Goal: Information Seeking & Learning: Learn about a topic

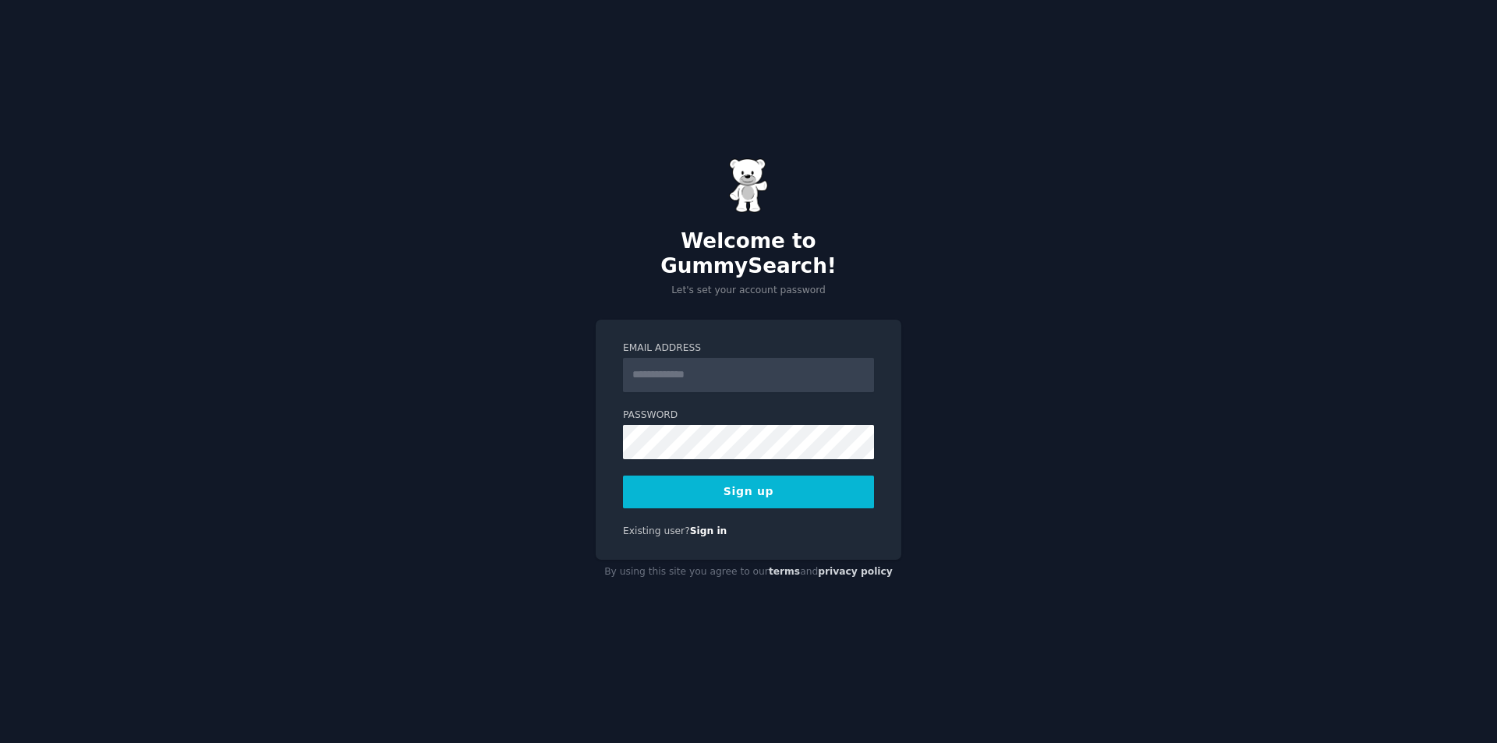
click at [699, 366] on input "Email Address" at bounding box center [748, 375] width 251 height 34
paste input "**********"
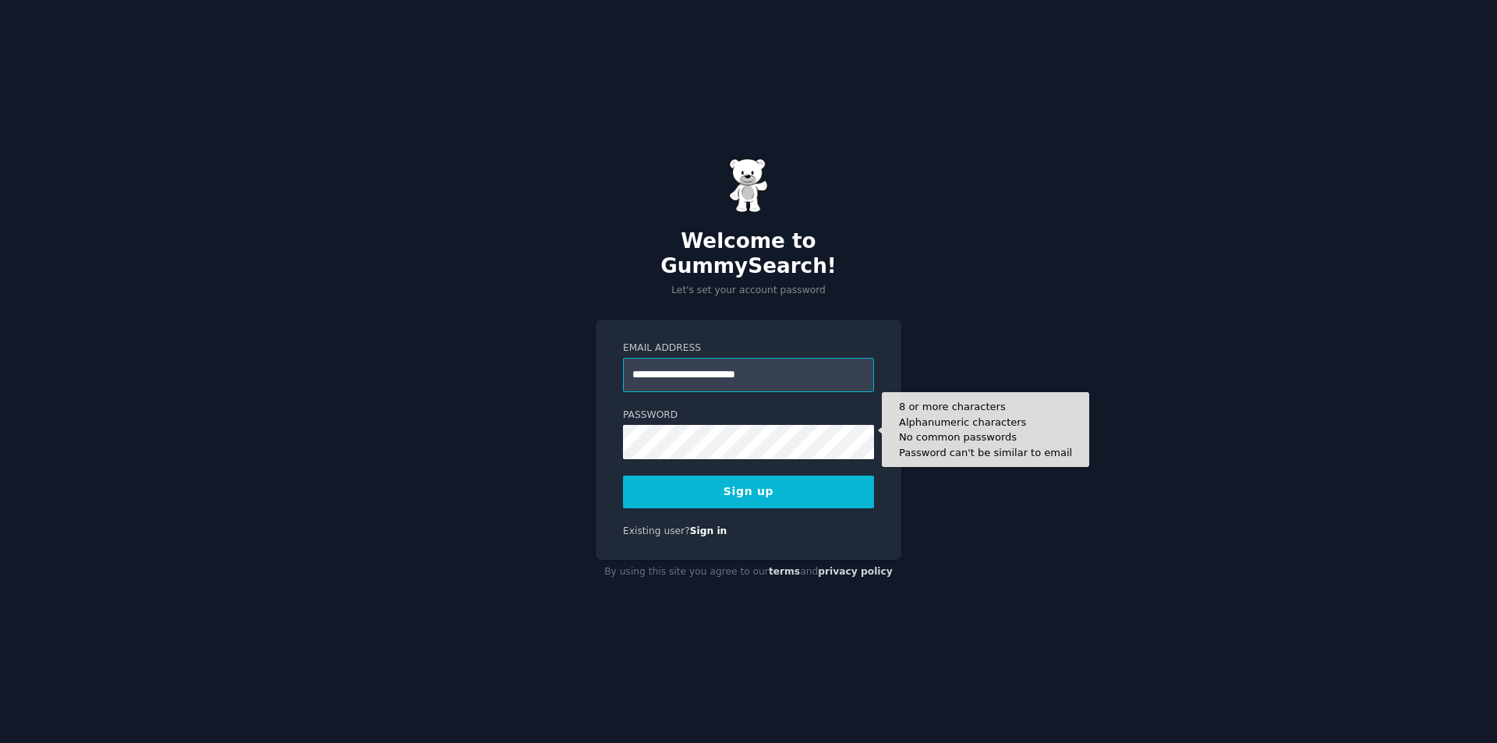
type input "**********"
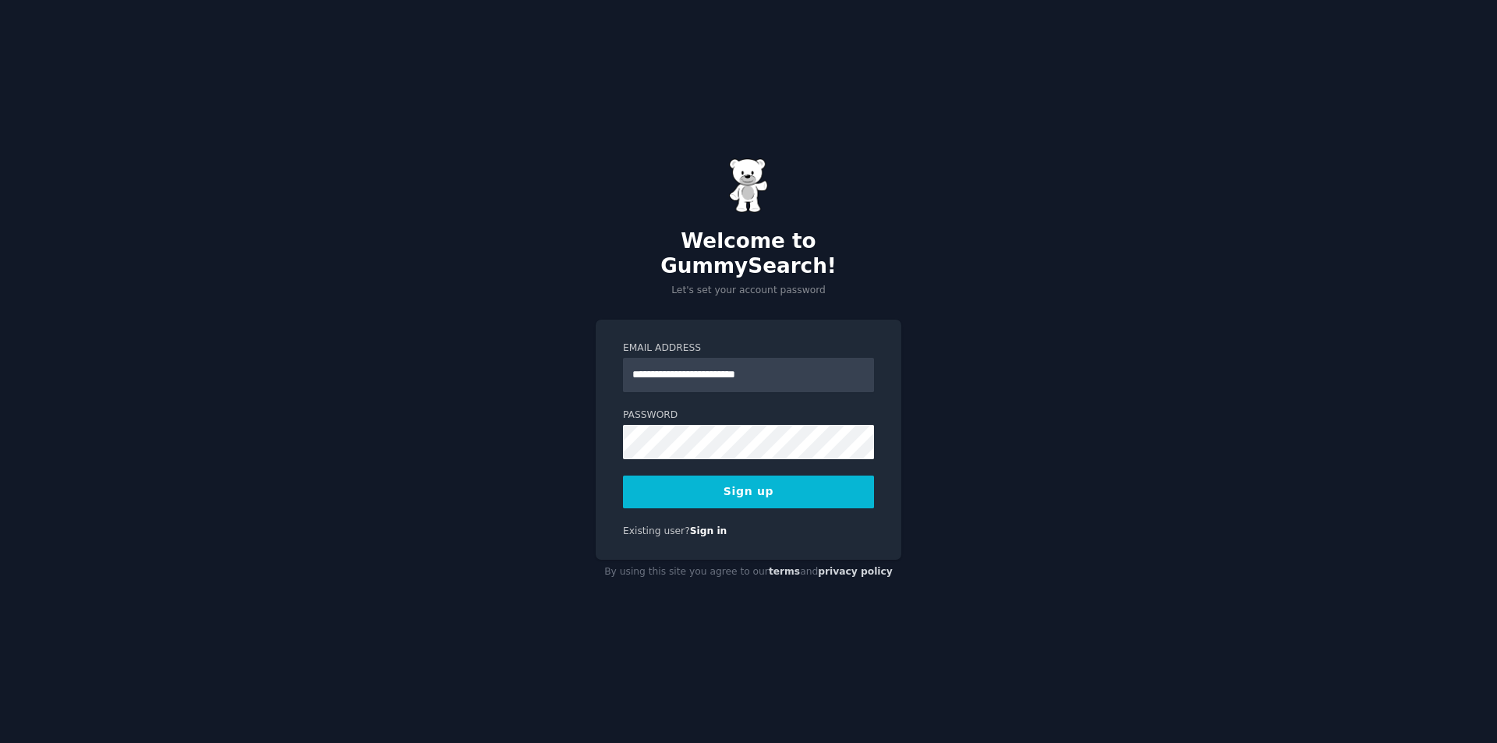
click at [780, 487] on button "Sign up" at bounding box center [748, 492] width 251 height 33
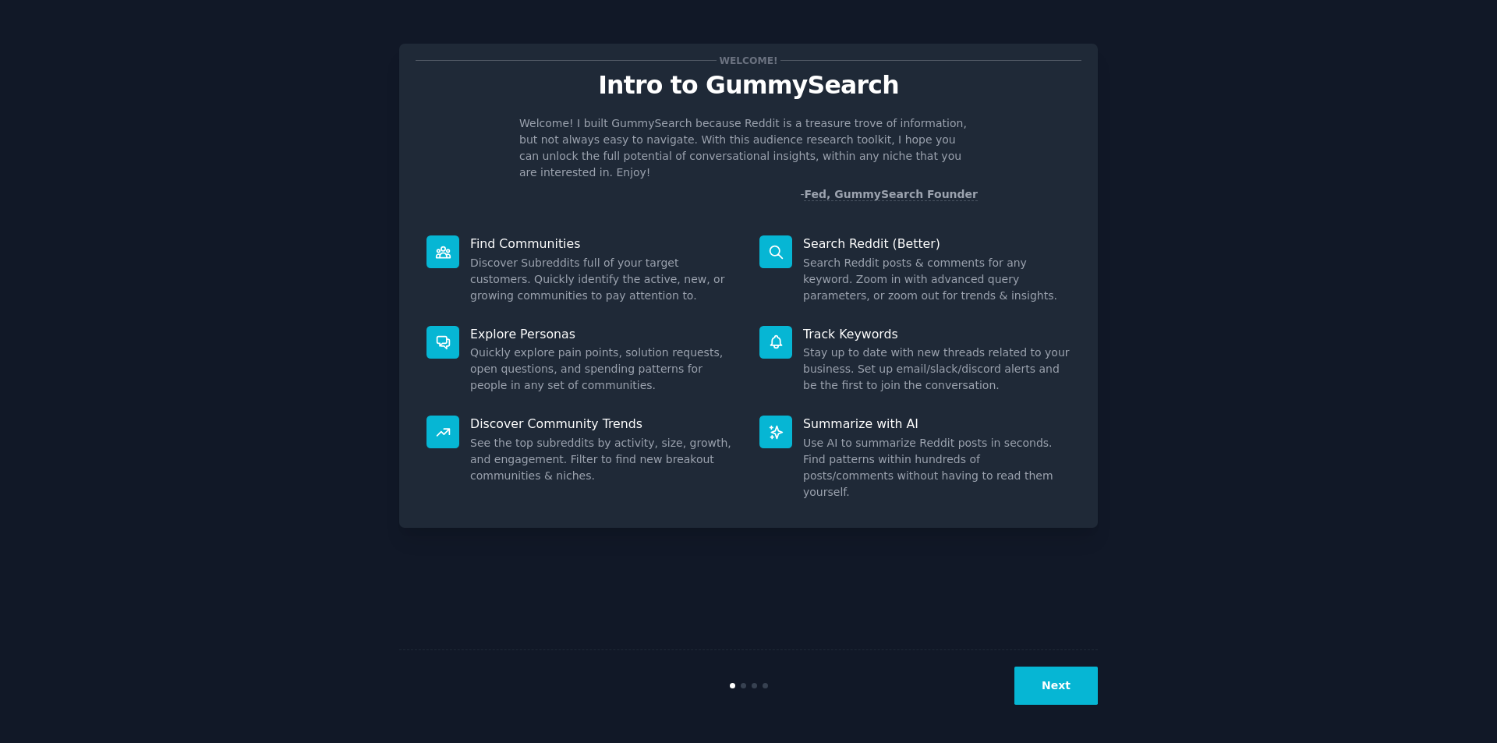
click at [1039, 685] on button "Next" at bounding box center [1055, 686] width 83 height 38
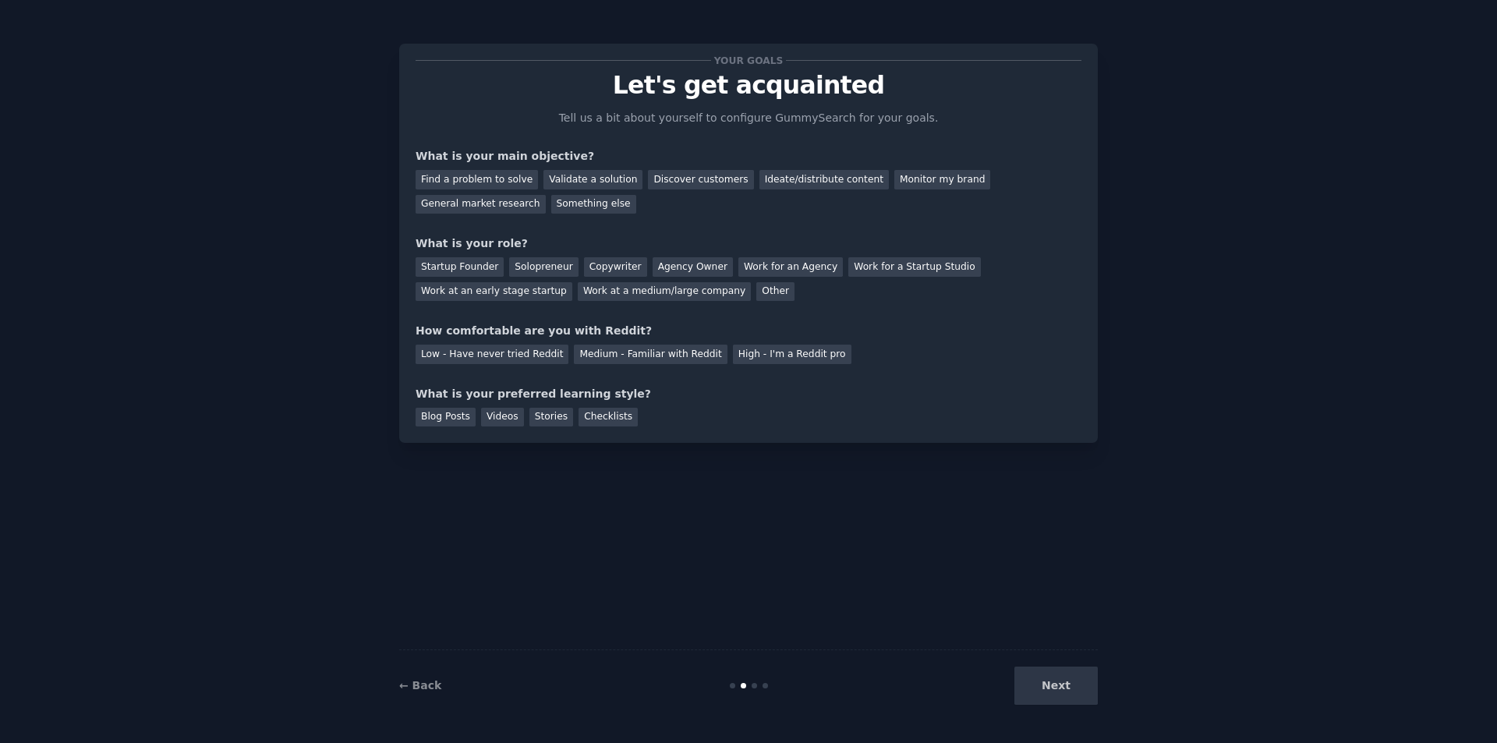
click at [1039, 685] on div "Next" at bounding box center [981, 686] width 233 height 38
click at [1281, 427] on div "Your goals Let's get acquainted Tell us a bit about yourself to configure Gummy…" at bounding box center [748, 371] width 1453 height 699
click at [1060, 688] on div "Next" at bounding box center [981, 686] width 233 height 38
click at [1042, 685] on div "Next" at bounding box center [981, 686] width 233 height 38
click at [667, 182] on div "Discover customers" at bounding box center [700, 179] width 105 height 19
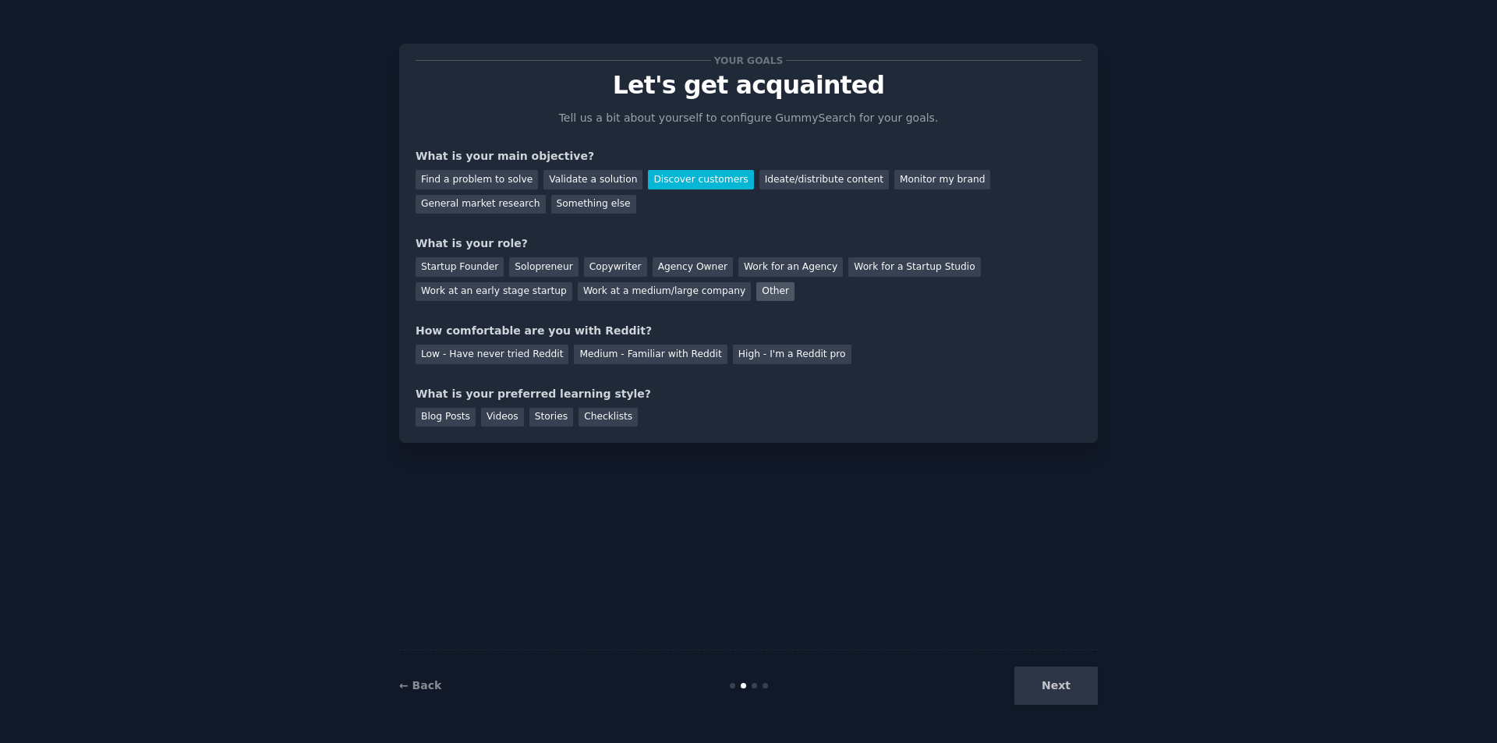
click at [756, 298] on div "Other" at bounding box center [775, 291] width 38 height 19
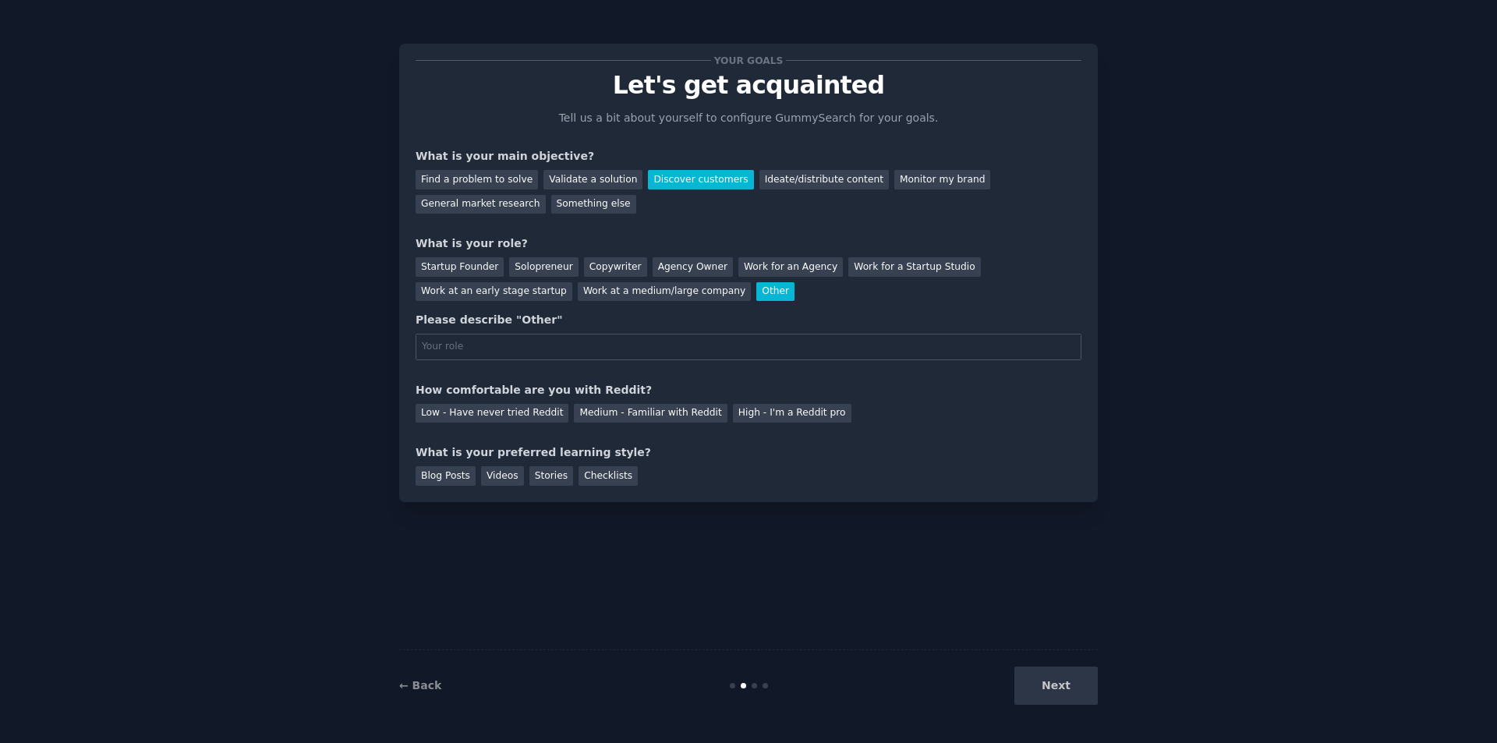
click at [756, 298] on div "Other" at bounding box center [775, 291] width 38 height 19
click at [572, 282] on div "Work at an early stage startup" at bounding box center [494, 291] width 157 height 19
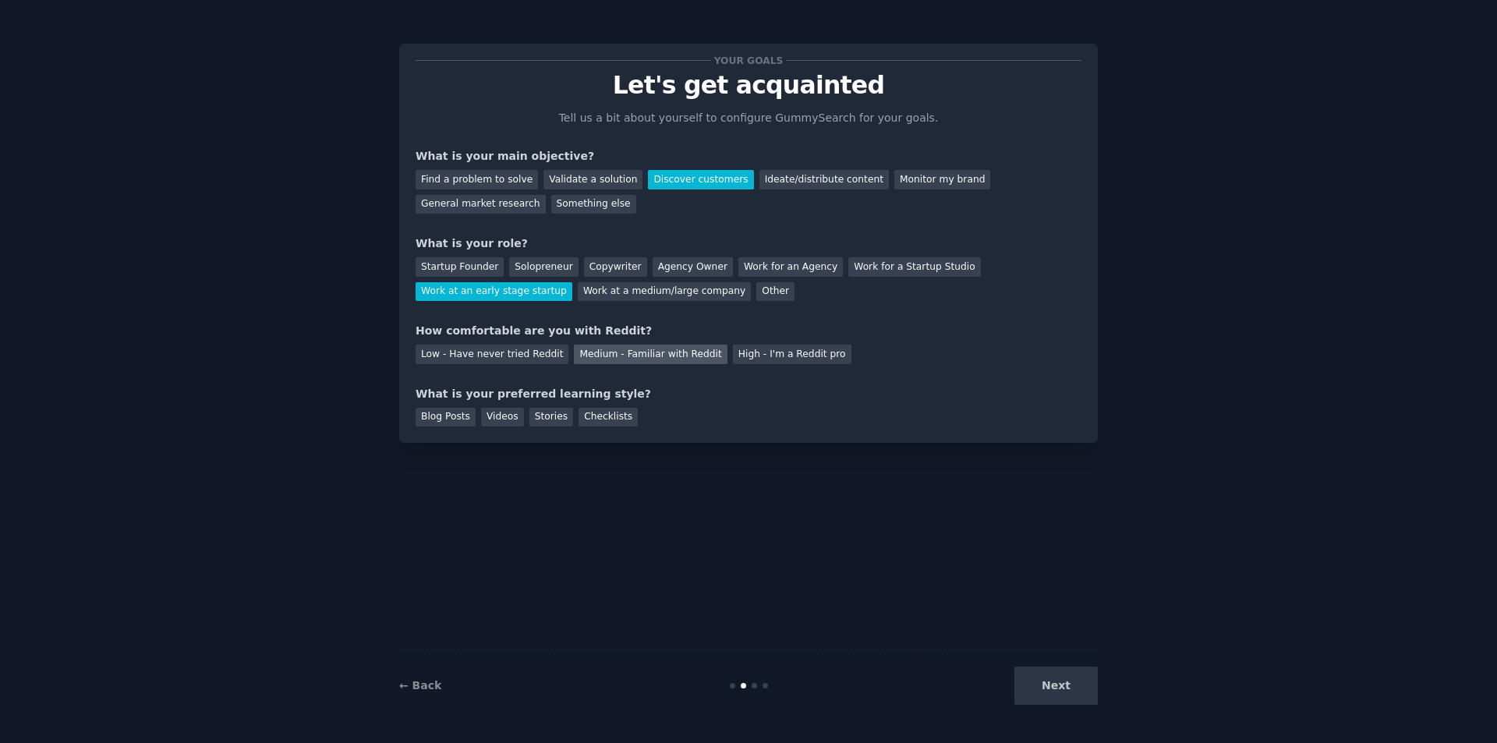
click at [666, 356] on div "Medium - Familiar with Reddit" at bounding box center [650, 354] width 153 height 19
click at [457, 418] on div "Blog Posts" at bounding box center [446, 417] width 60 height 19
click at [493, 414] on div "Videos" at bounding box center [502, 417] width 43 height 19
click at [580, 416] on div "Checklists" at bounding box center [608, 417] width 59 height 19
click at [1052, 673] on button "Next" at bounding box center [1055, 686] width 83 height 38
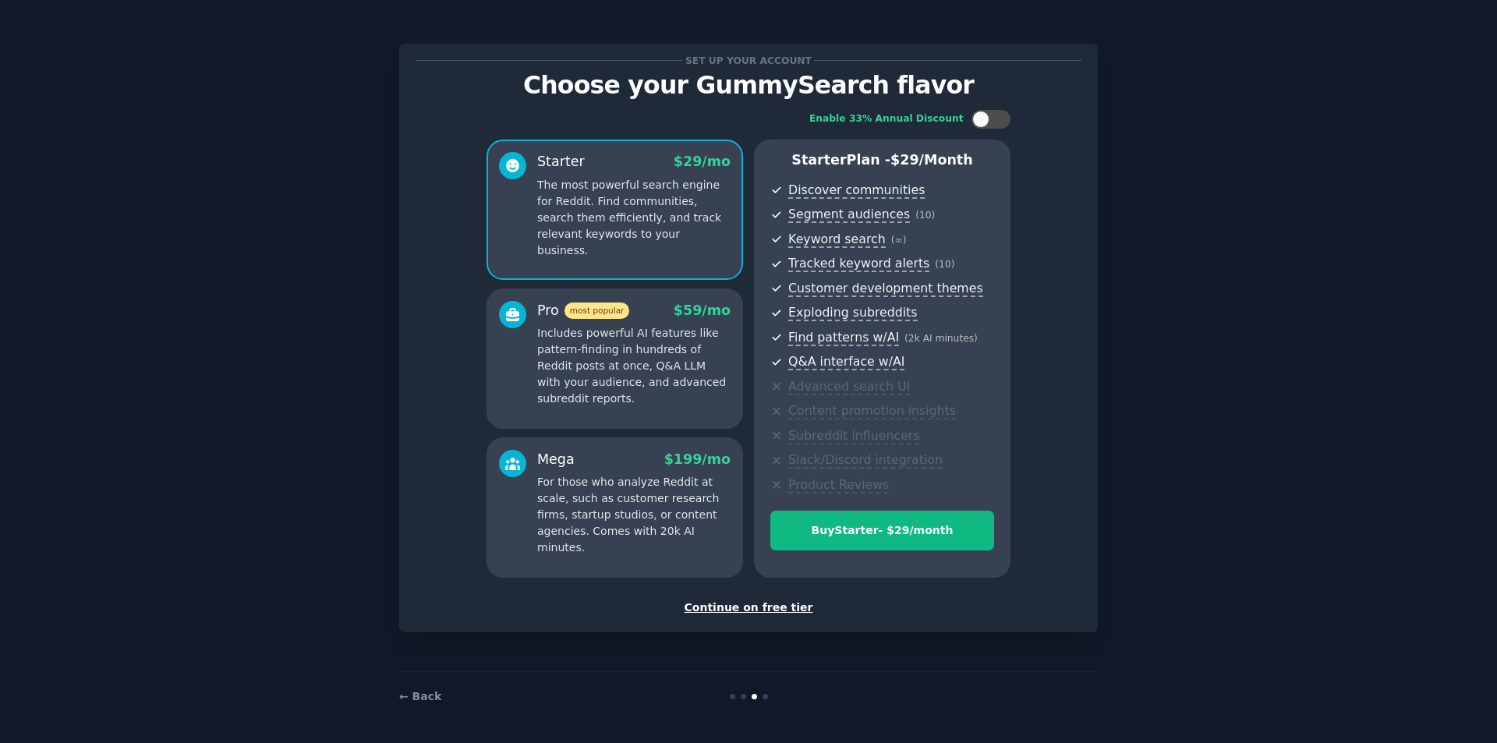
click at [781, 612] on div "Continue on free tier" at bounding box center [749, 608] width 666 height 16
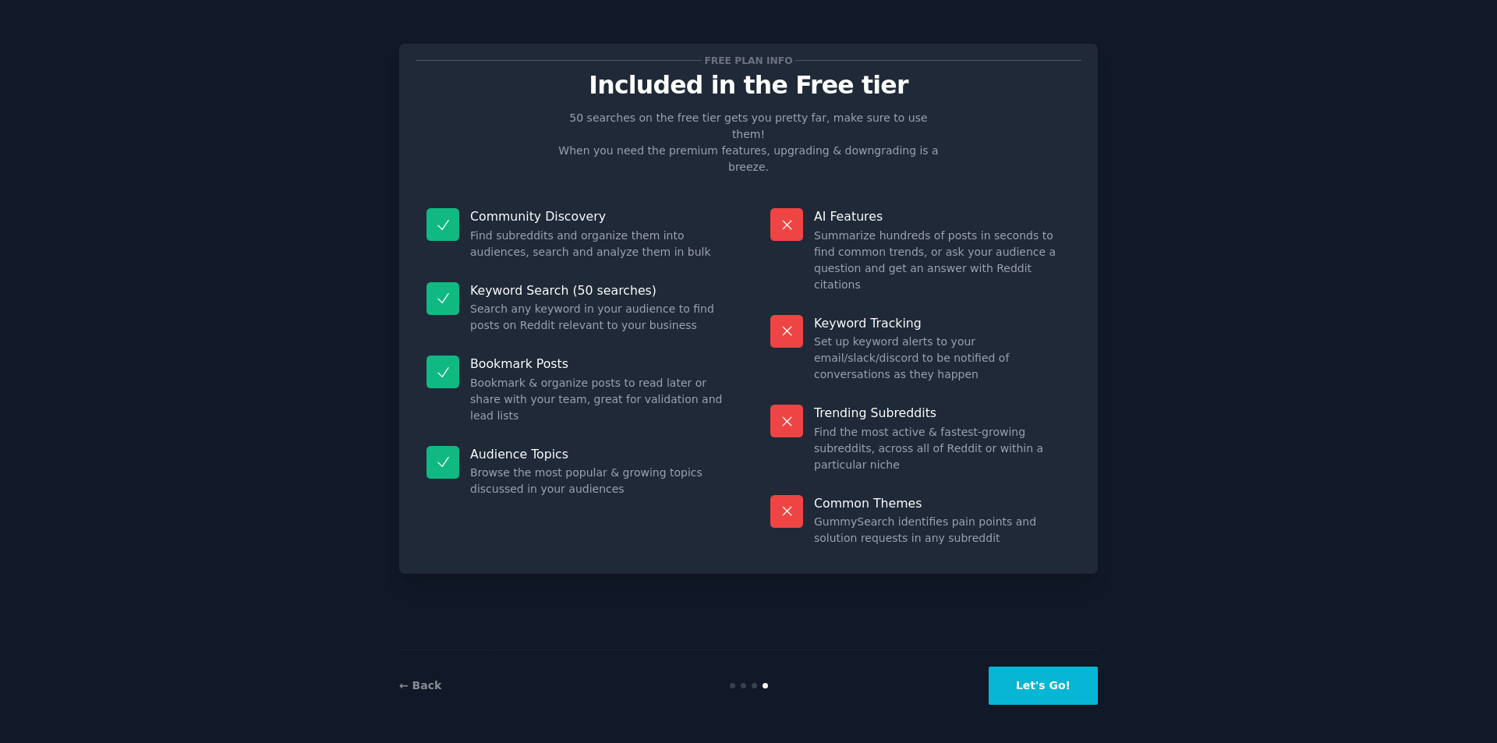
click at [1043, 682] on button "Let's Go!" at bounding box center [1043, 686] width 109 height 38
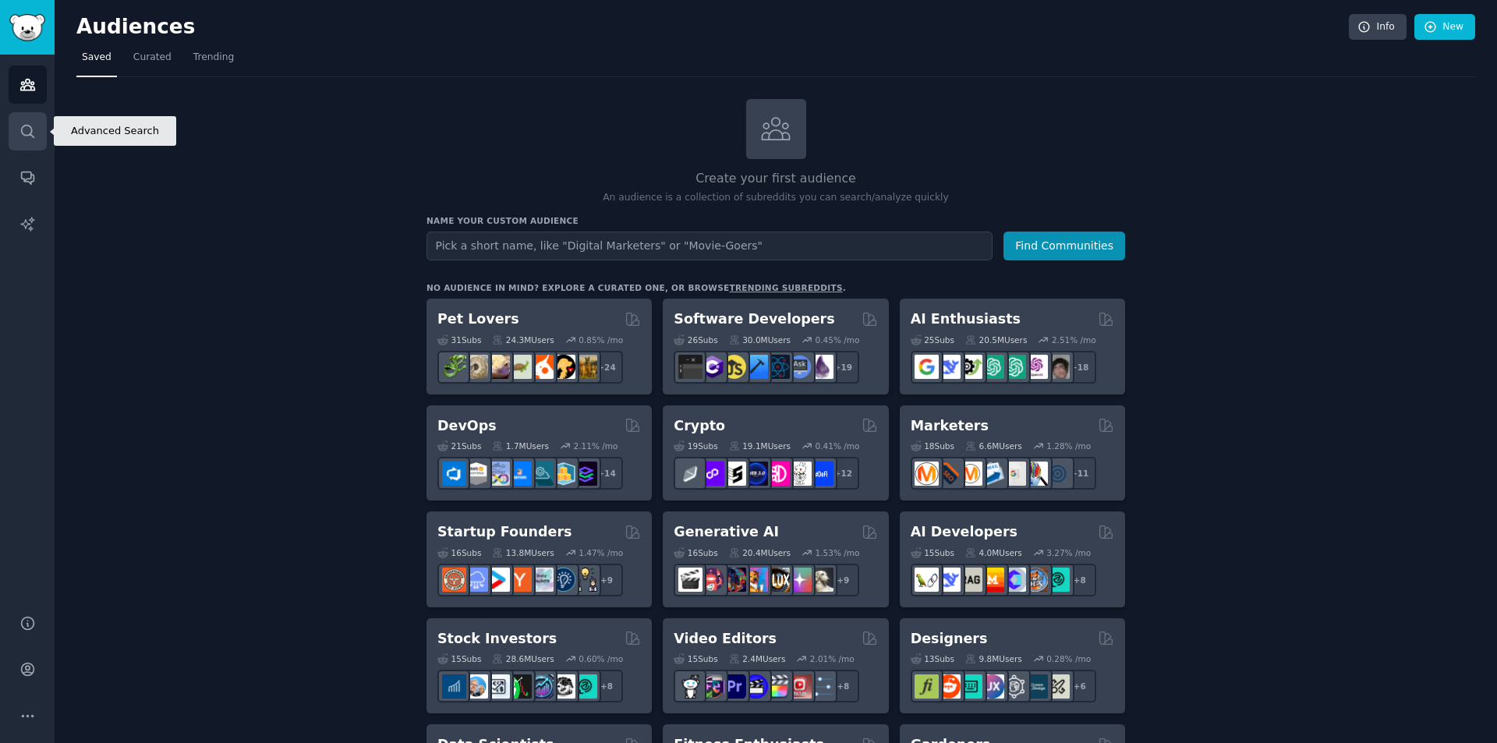
click at [38, 122] on link "Search" at bounding box center [28, 131] width 38 height 38
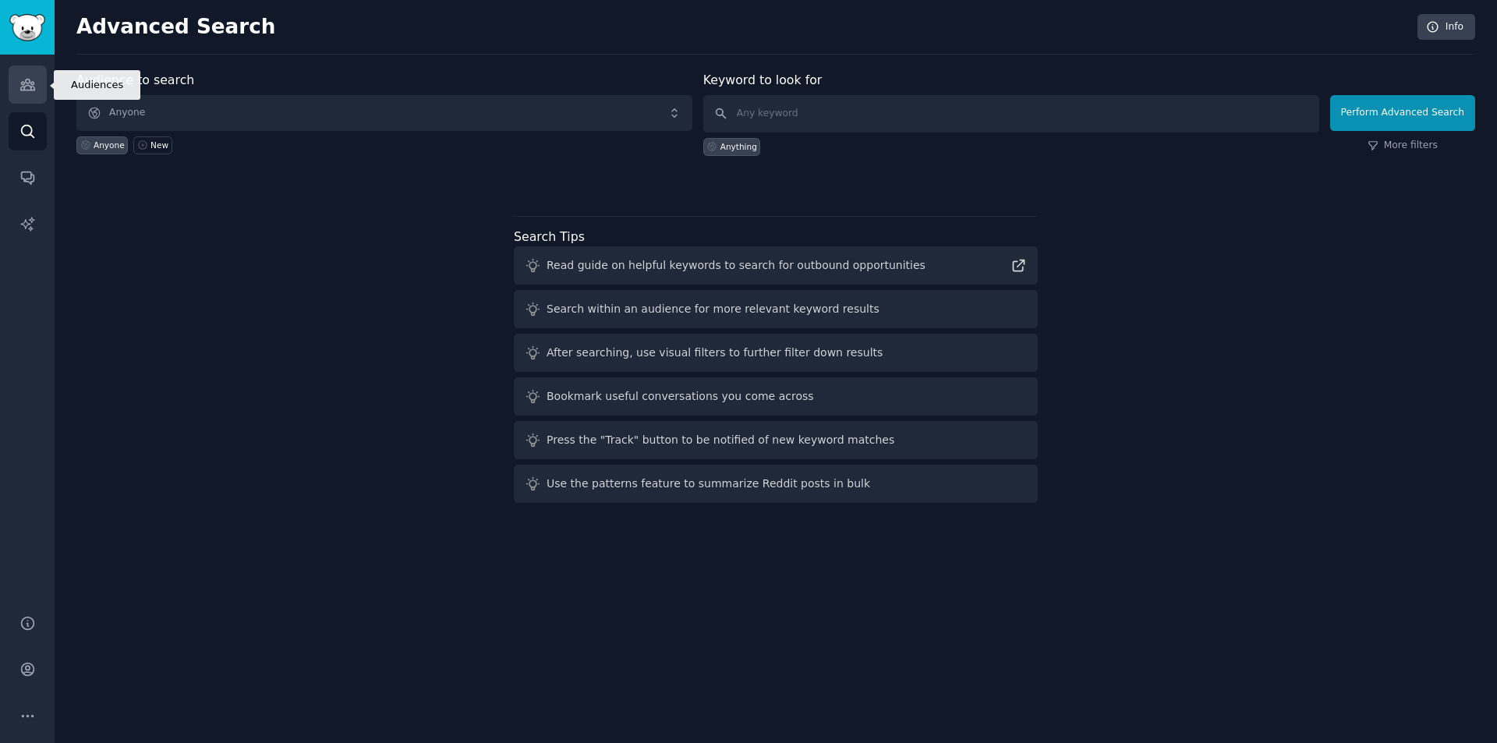
click at [33, 77] on icon "Sidebar" at bounding box center [27, 84] width 16 height 16
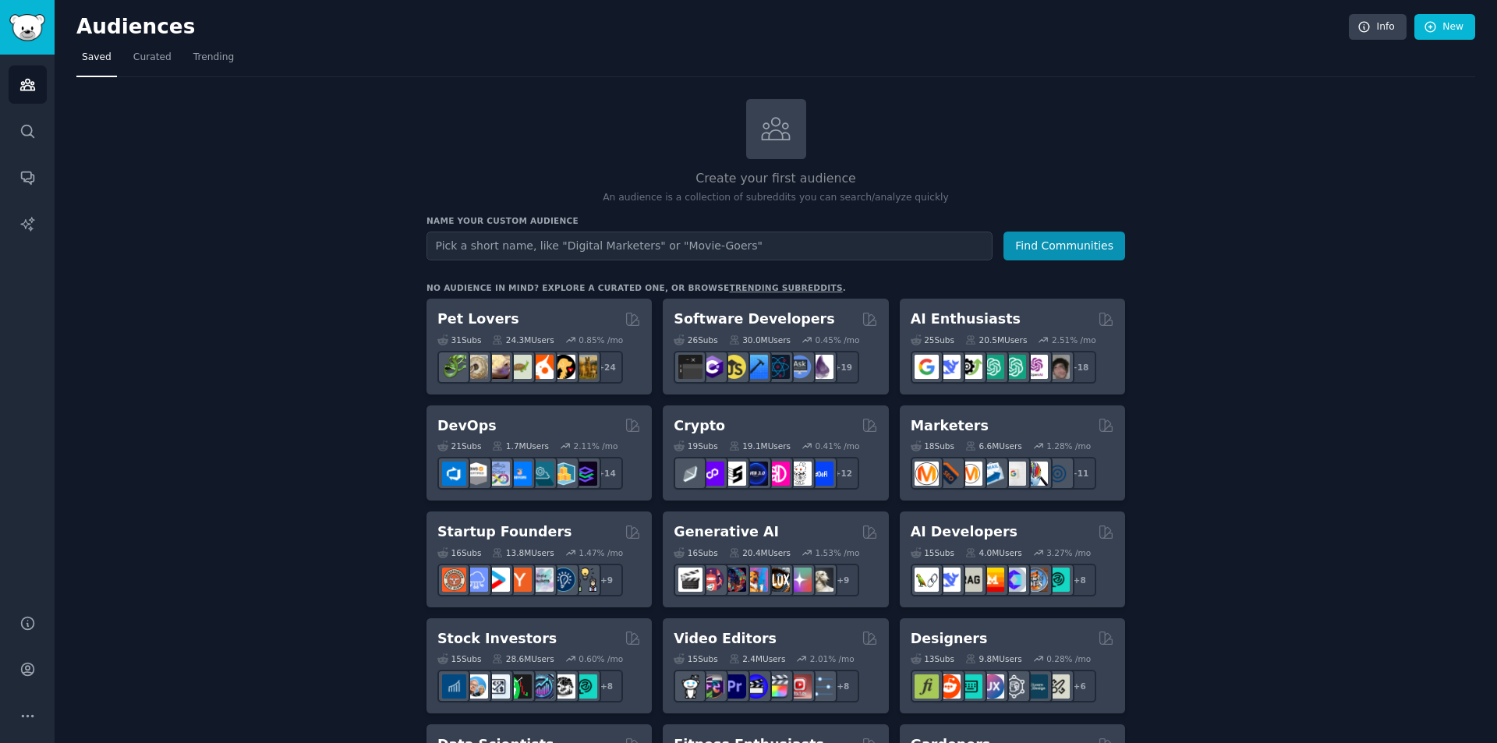
click at [687, 250] on input "text" at bounding box center [710, 246] width 566 height 29
type input "makeup brushes"
click at [1038, 238] on button "Find Communities" at bounding box center [1064, 246] width 122 height 29
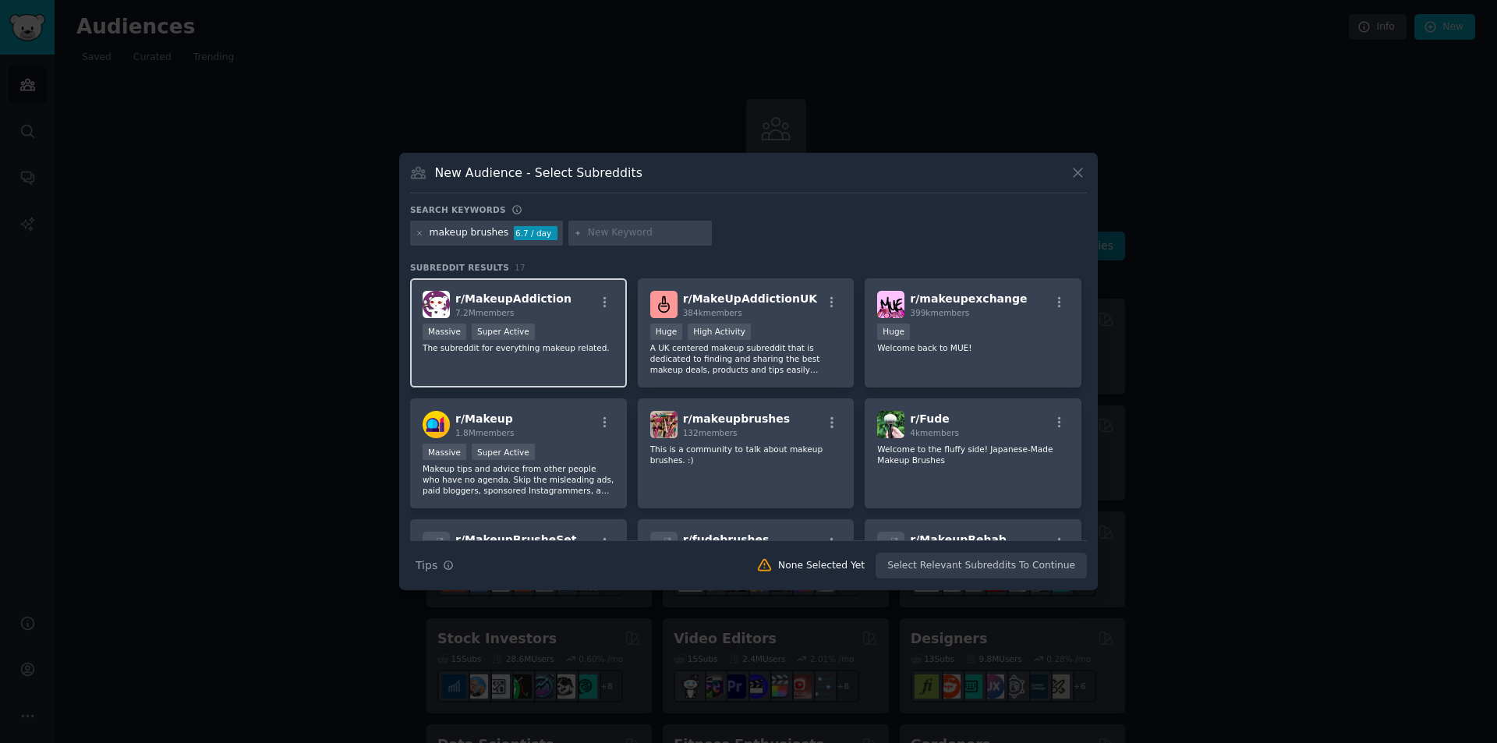
click at [588, 308] on div "r/ MakeupAddiction 7.2M members" at bounding box center [519, 304] width 192 height 27
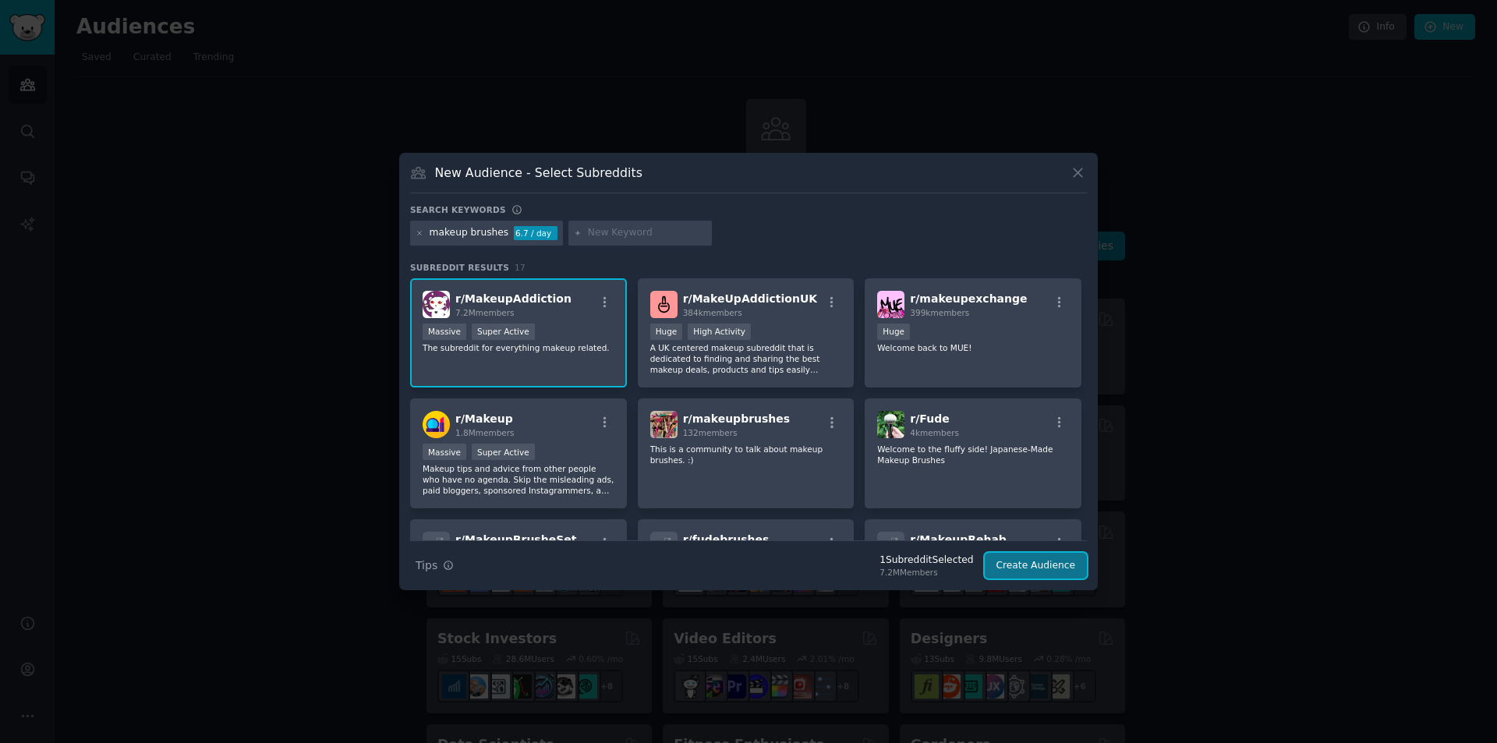
click at [1040, 572] on button "Create Audience" at bounding box center [1036, 566] width 103 height 27
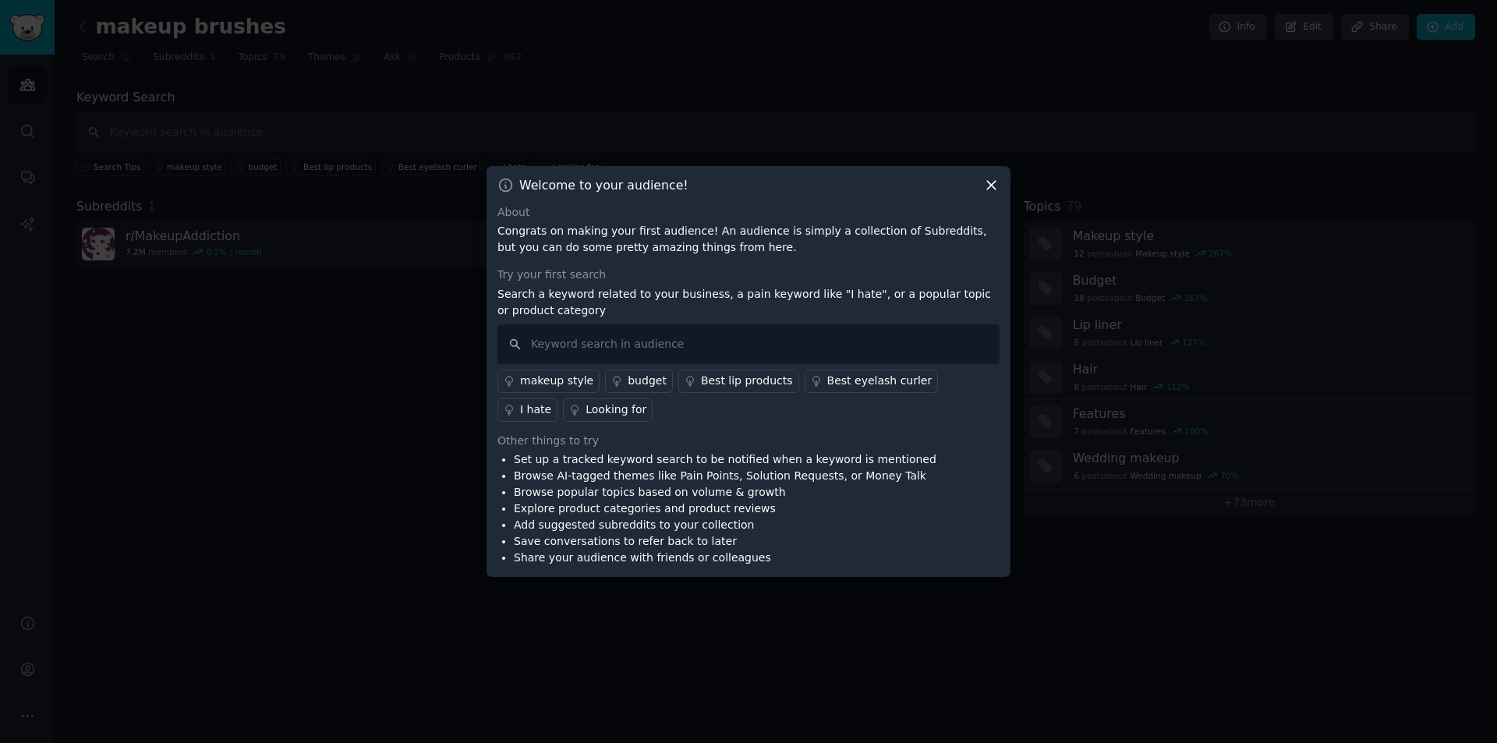
click at [992, 181] on icon at bounding box center [991, 185] width 16 height 16
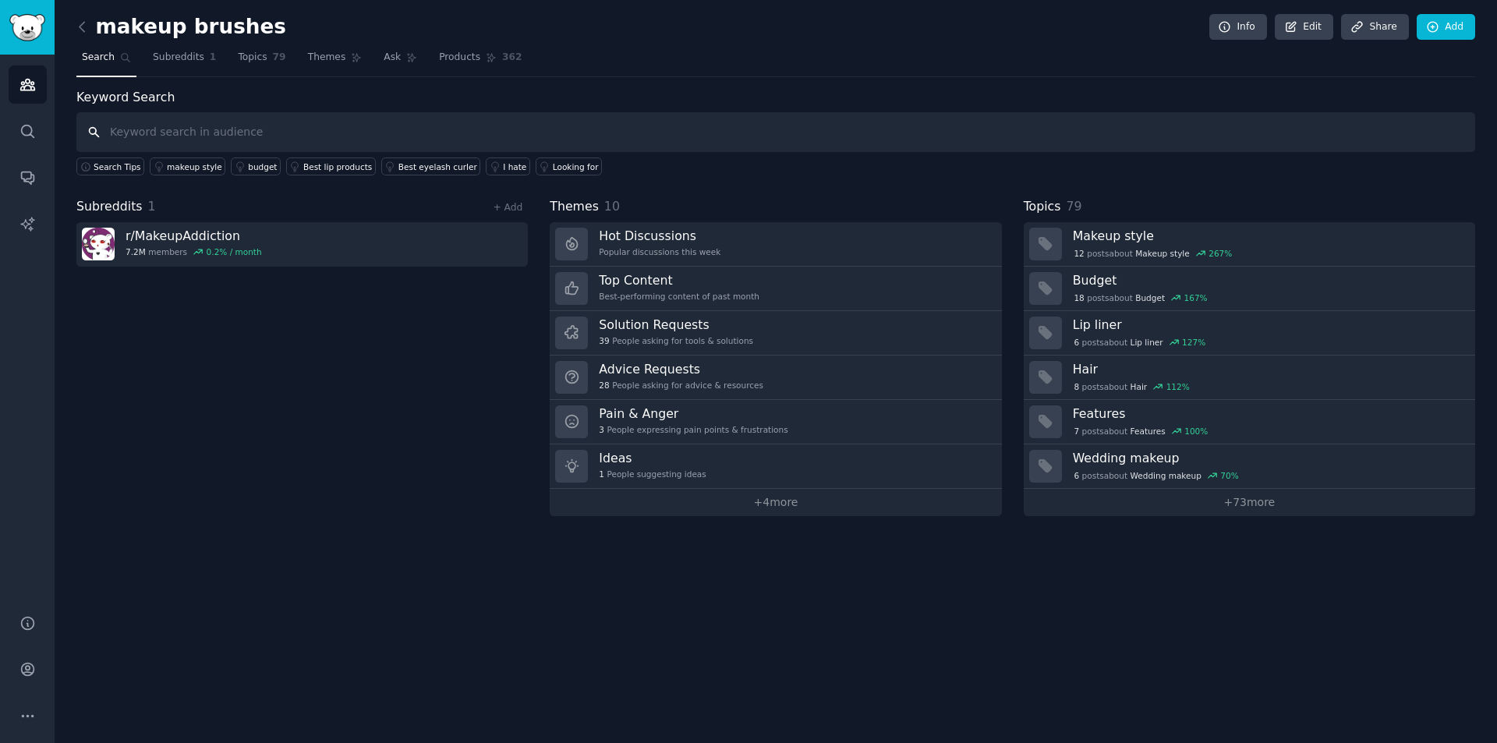
click at [196, 123] on input "text" at bounding box center [775, 132] width 1399 height 40
type input "makeup brush"
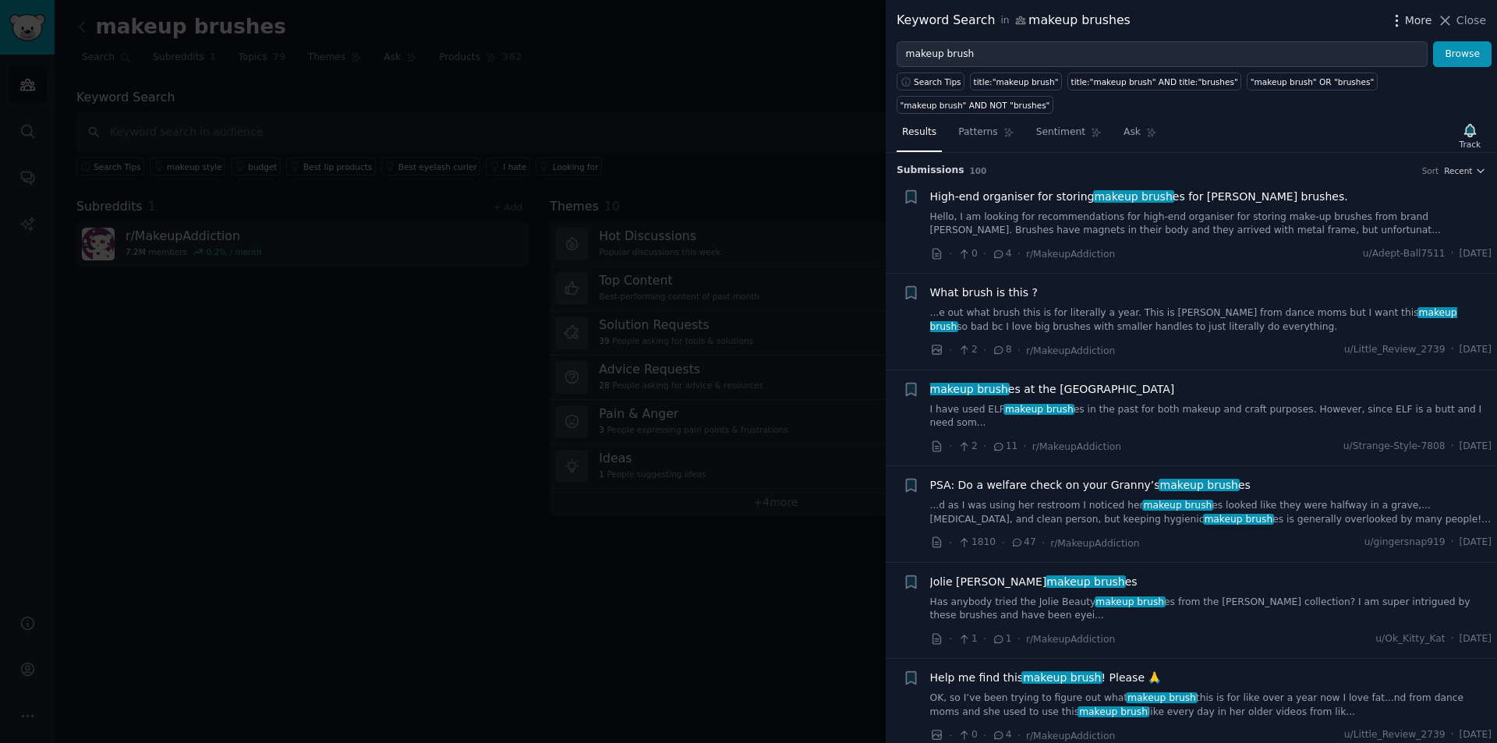
click at [1411, 21] on span "More" at bounding box center [1418, 20] width 27 height 16
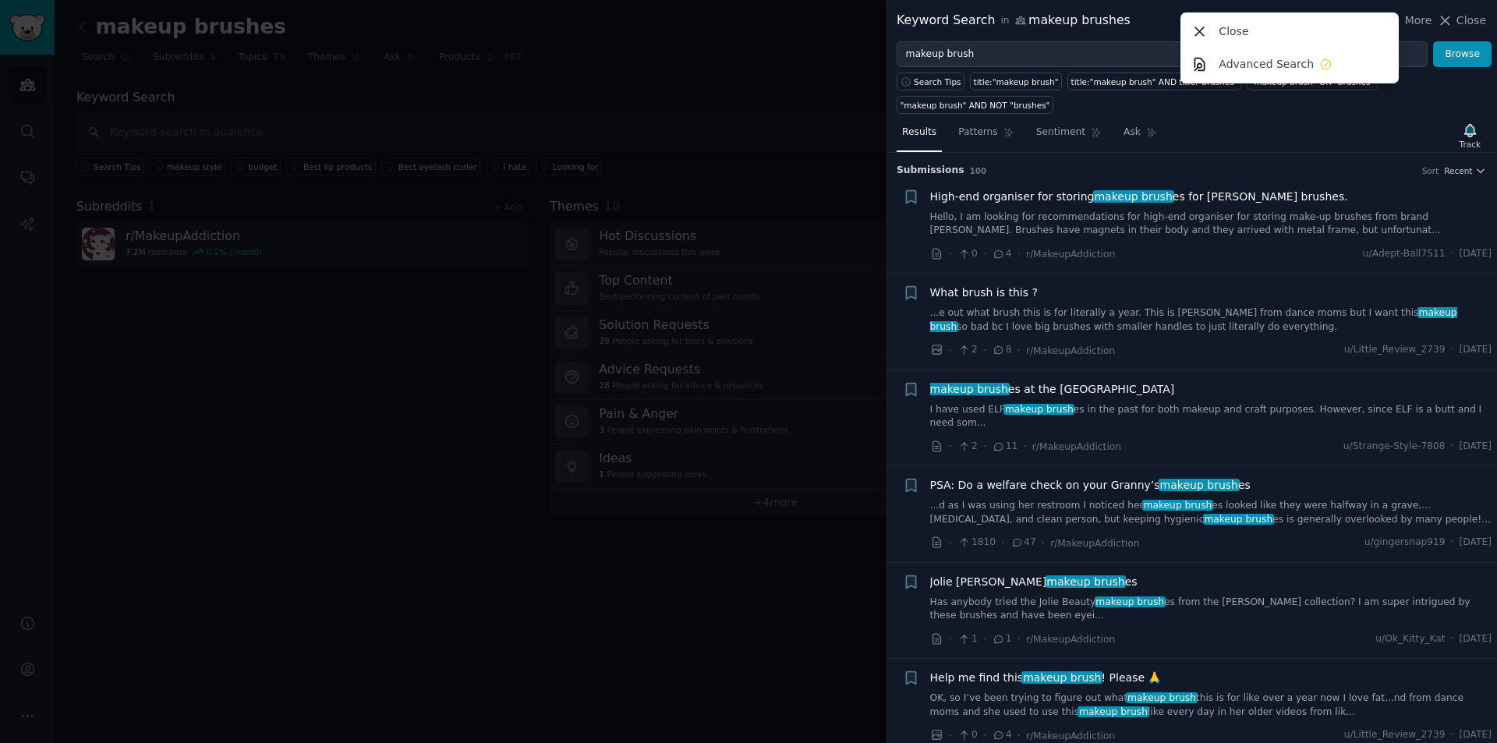
click at [288, 292] on div at bounding box center [748, 371] width 1497 height 743
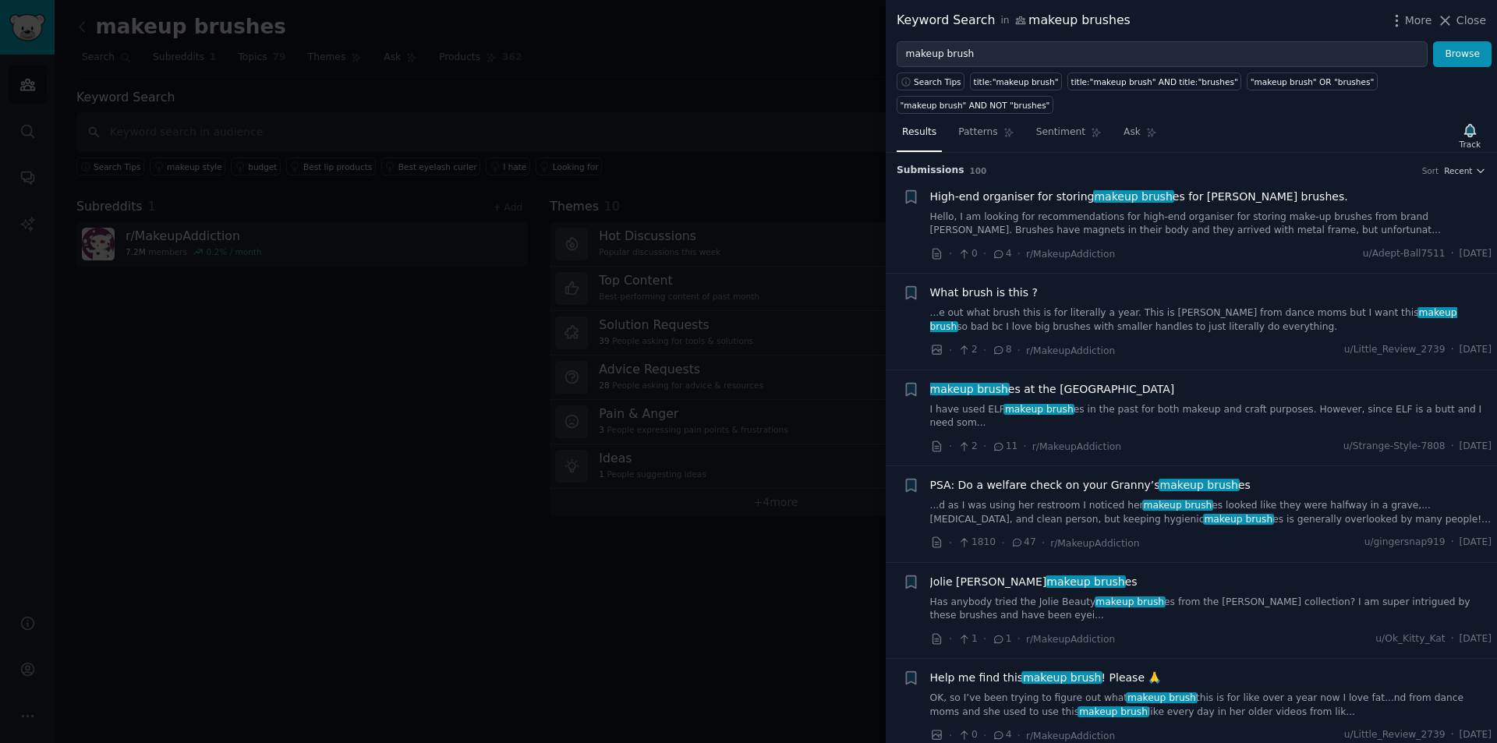
click at [125, 320] on div at bounding box center [748, 371] width 1497 height 743
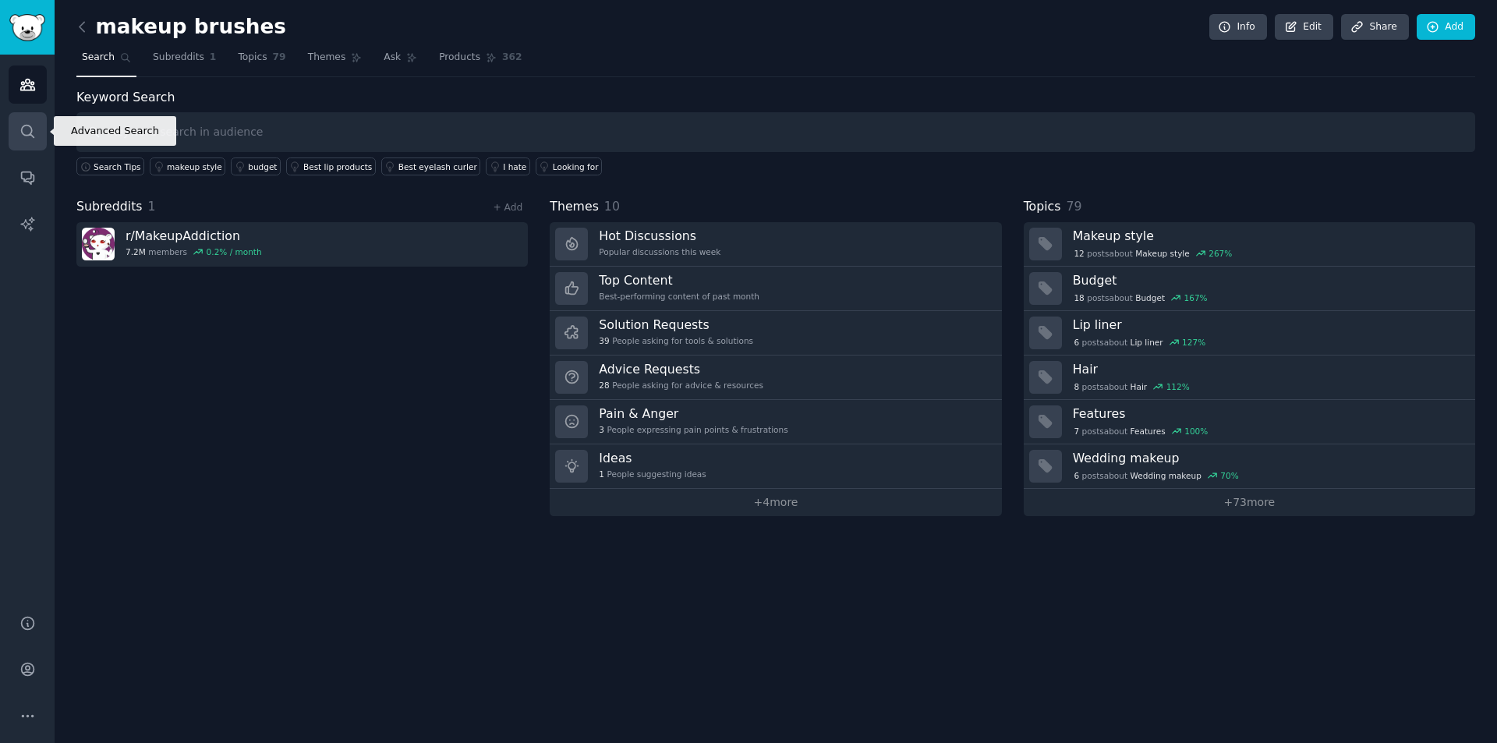
click at [27, 143] on link "Search" at bounding box center [28, 131] width 38 height 38
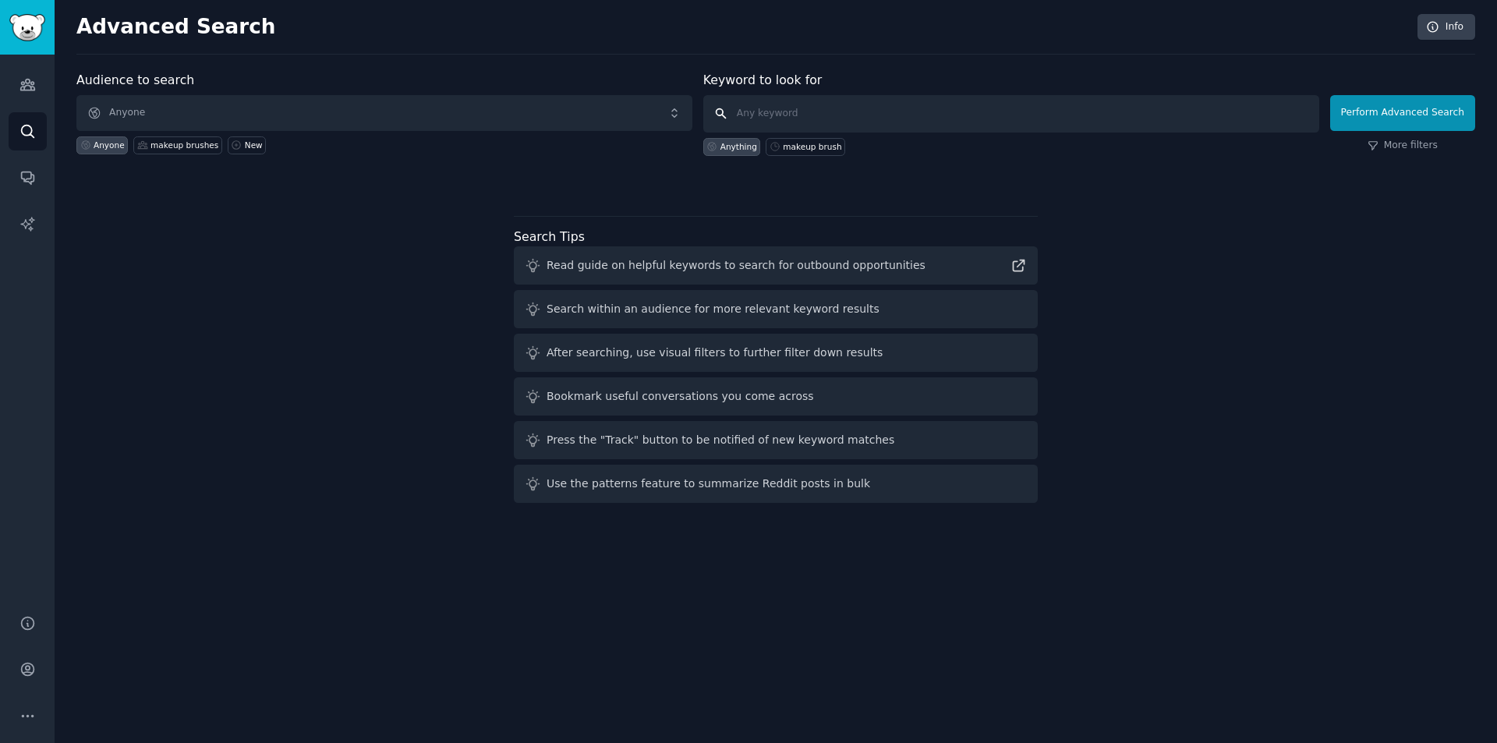
click at [812, 115] on input "text" at bounding box center [1011, 113] width 616 height 37
type input "makeup brush"
click at [1435, 124] on button "Perform Advanced Search" at bounding box center [1402, 113] width 145 height 36
click at [40, 84] on link "Audiences" at bounding box center [28, 84] width 38 height 38
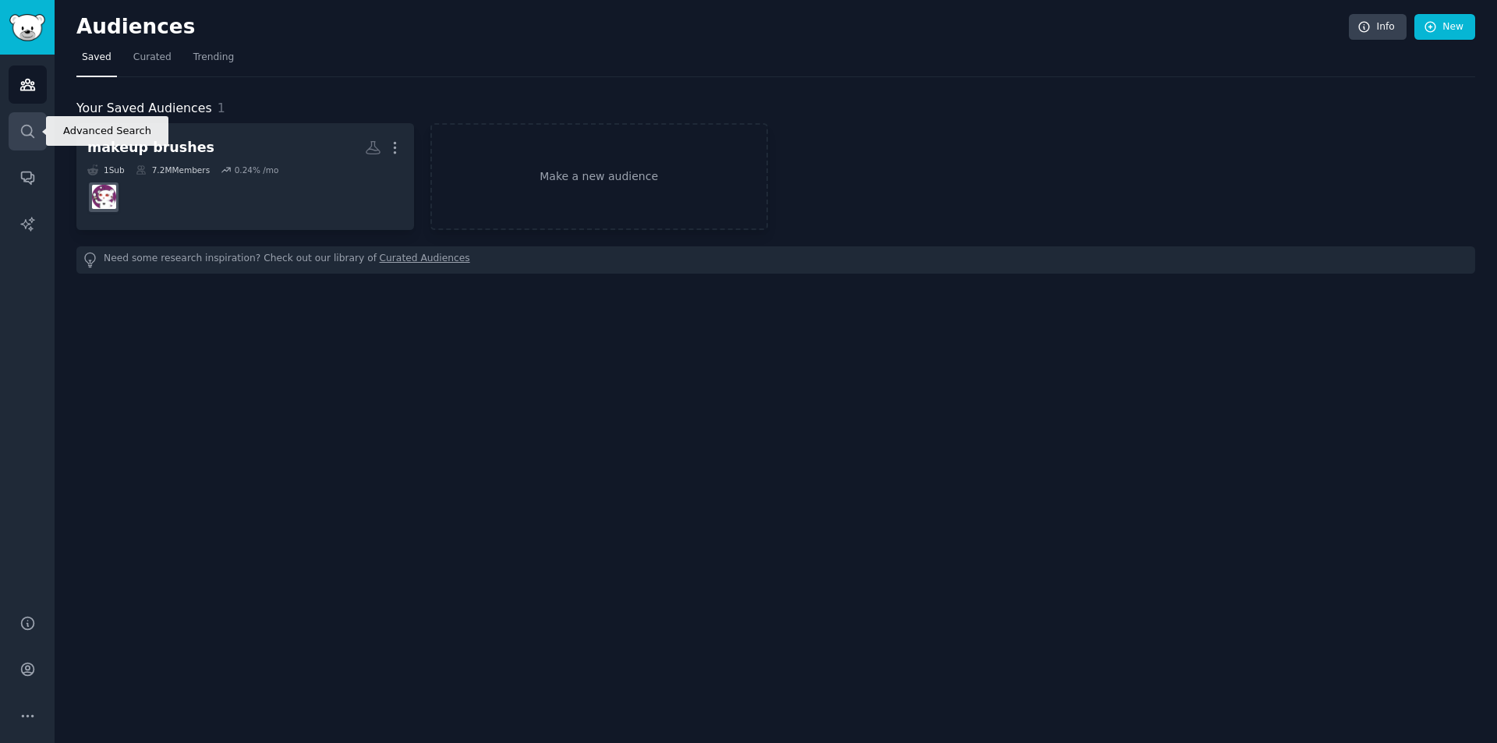
click at [32, 141] on link "Search" at bounding box center [28, 131] width 38 height 38
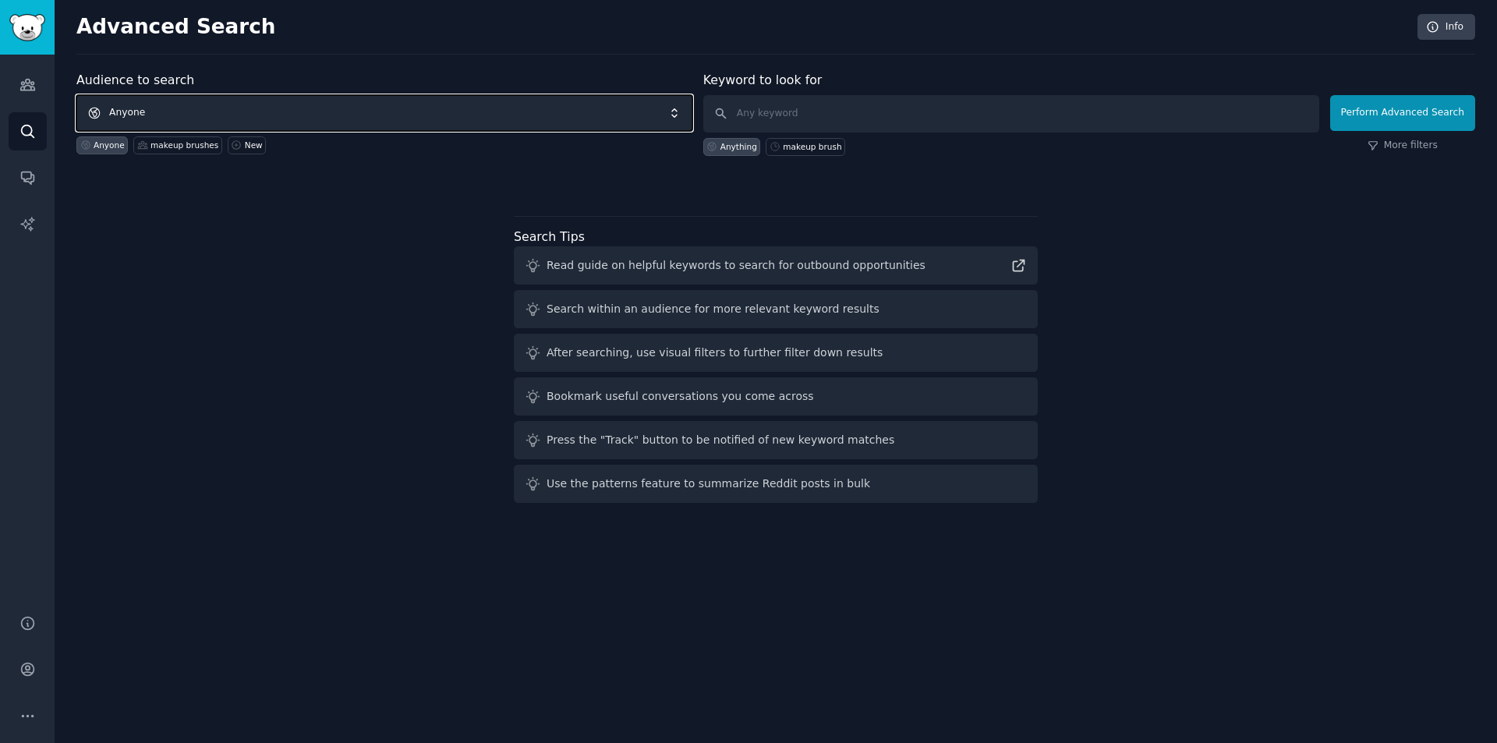
click at [133, 119] on span "Anyone" at bounding box center [384, 113] width 616 height 36
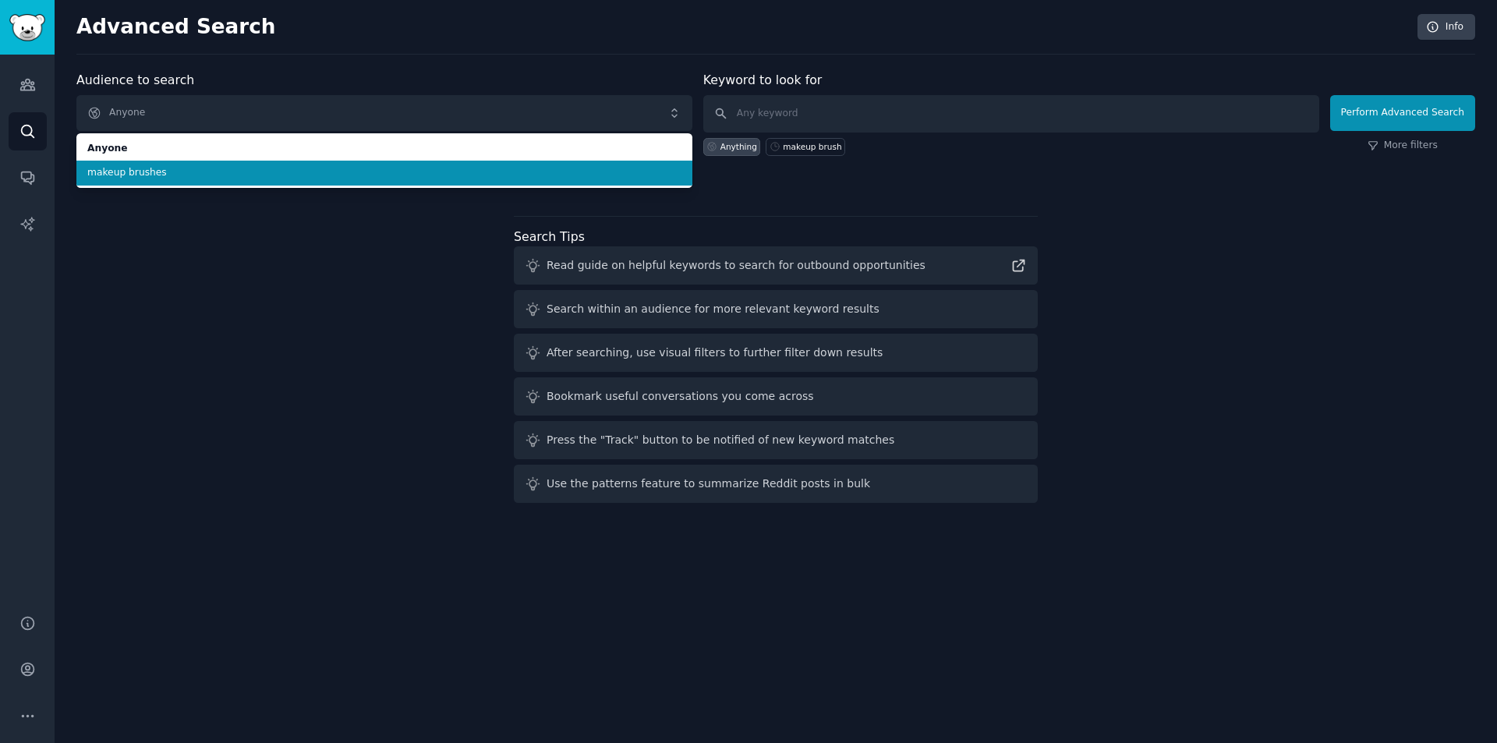
click at [151, 171] on span "makeup brushes" at bounding box center [384, 173] width 594 height 14
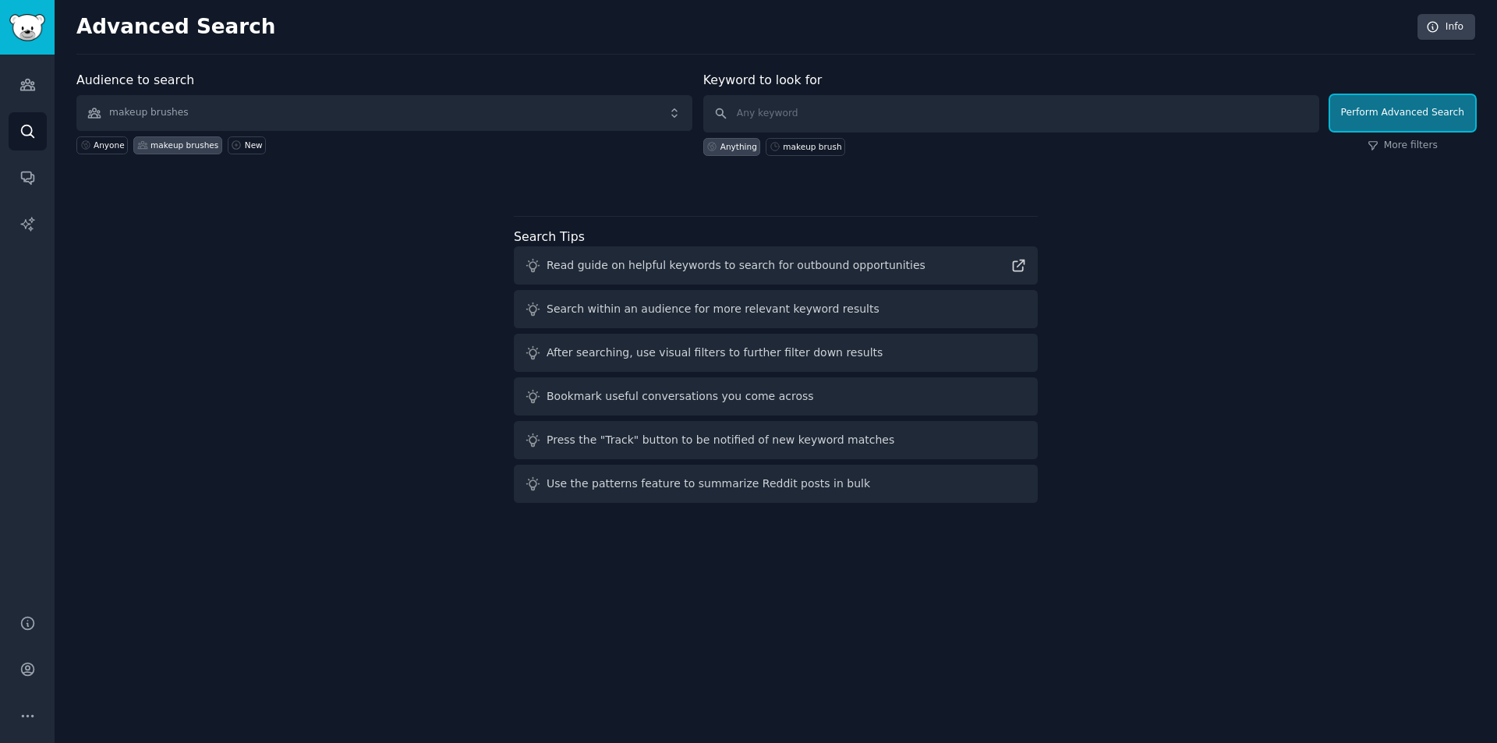
click at [1394, 110] on button "Perform Advanced Search" at bounding box center [1402, 113] width 145 height 36
click at [41, 90] on link "Audiences" at bounding box center [28, 84] width 38 height 38
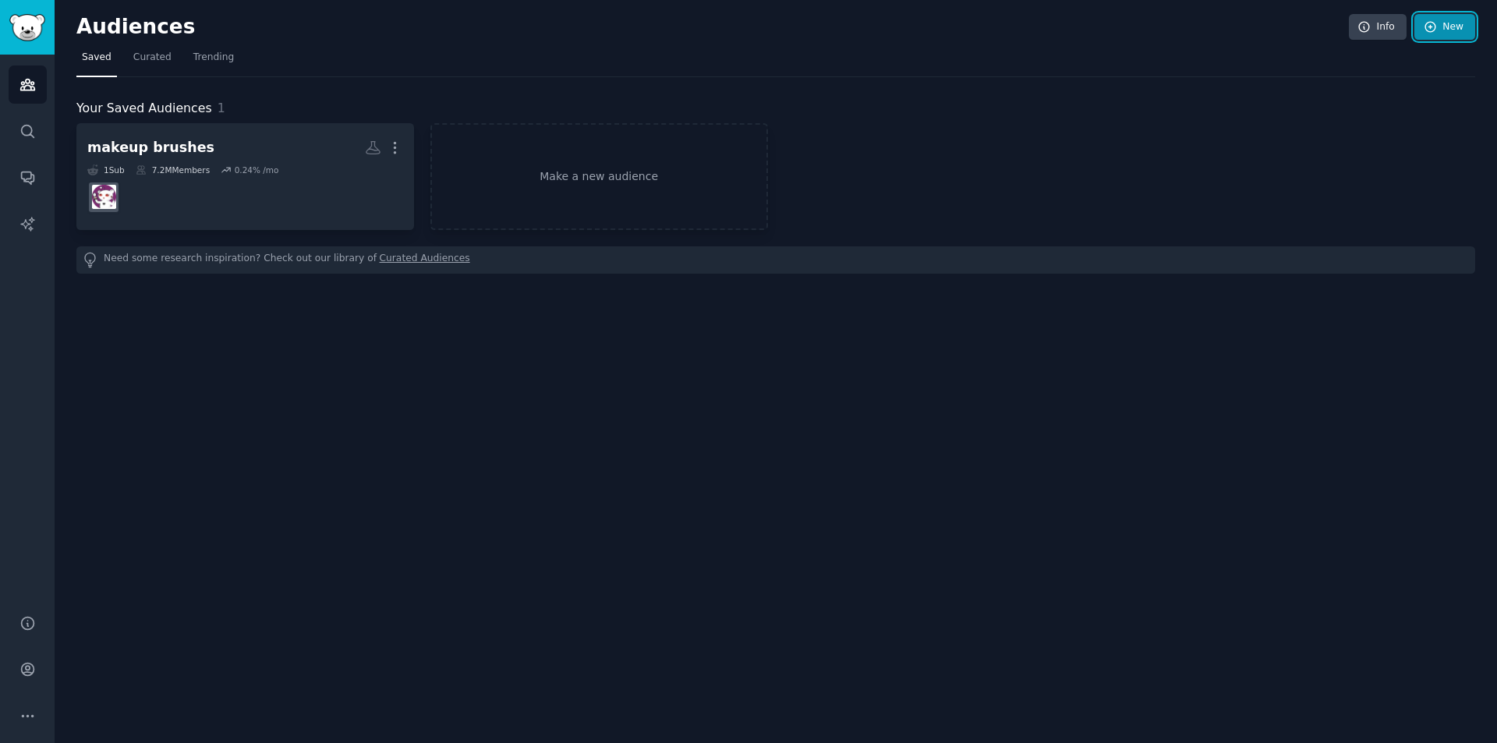
click at [1424, 28] on link "New" at bounding box center [1444, 27] width 61 height 27
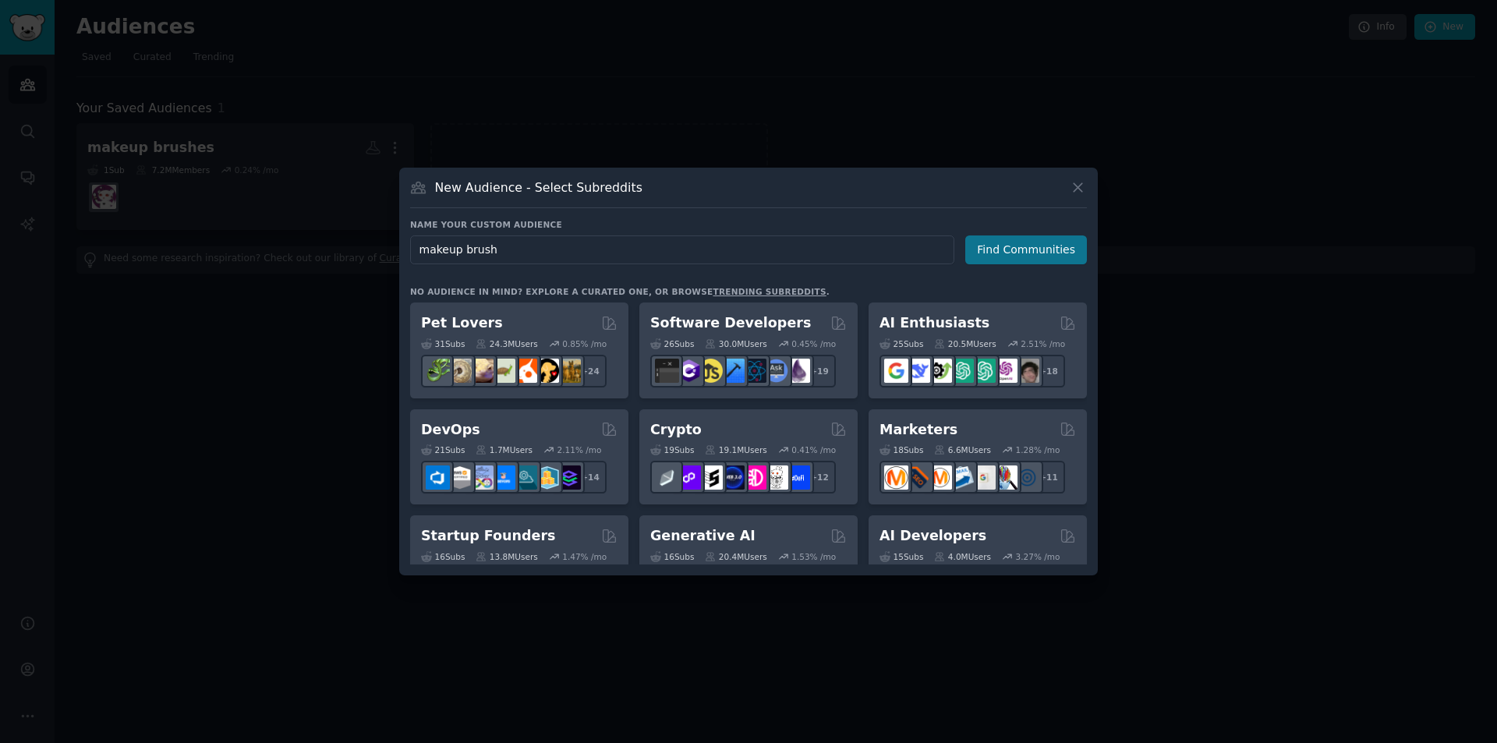
type input "makeup brush"
click at [1016, 249] on button "Find Communities" at bounding box center [1026, 249] width 122 height 29
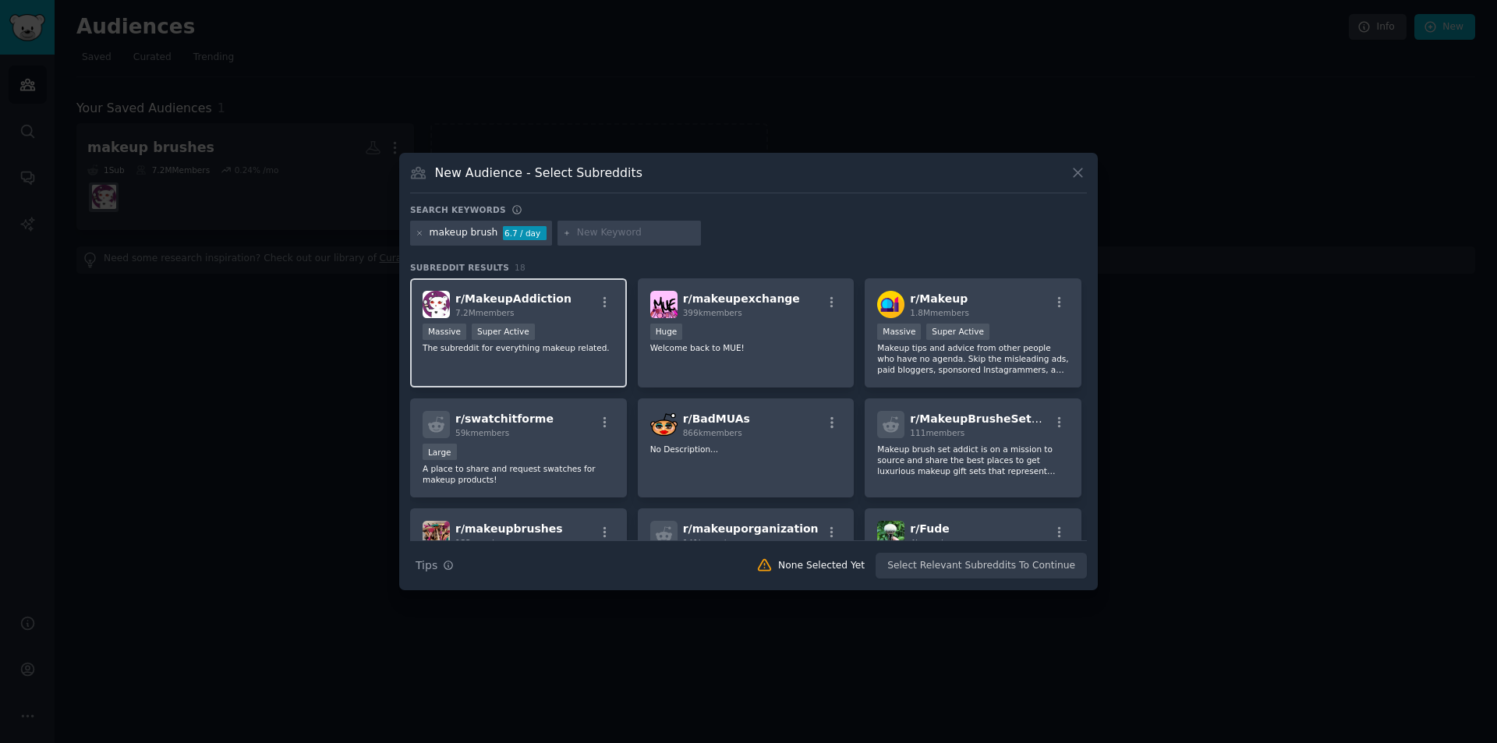
click at [582, 356] on div "r/ MakeupAddiction 7.2M members Massive Super Active The subreddit for everythi…" at bounding box center [518, 333] width 217 height 110
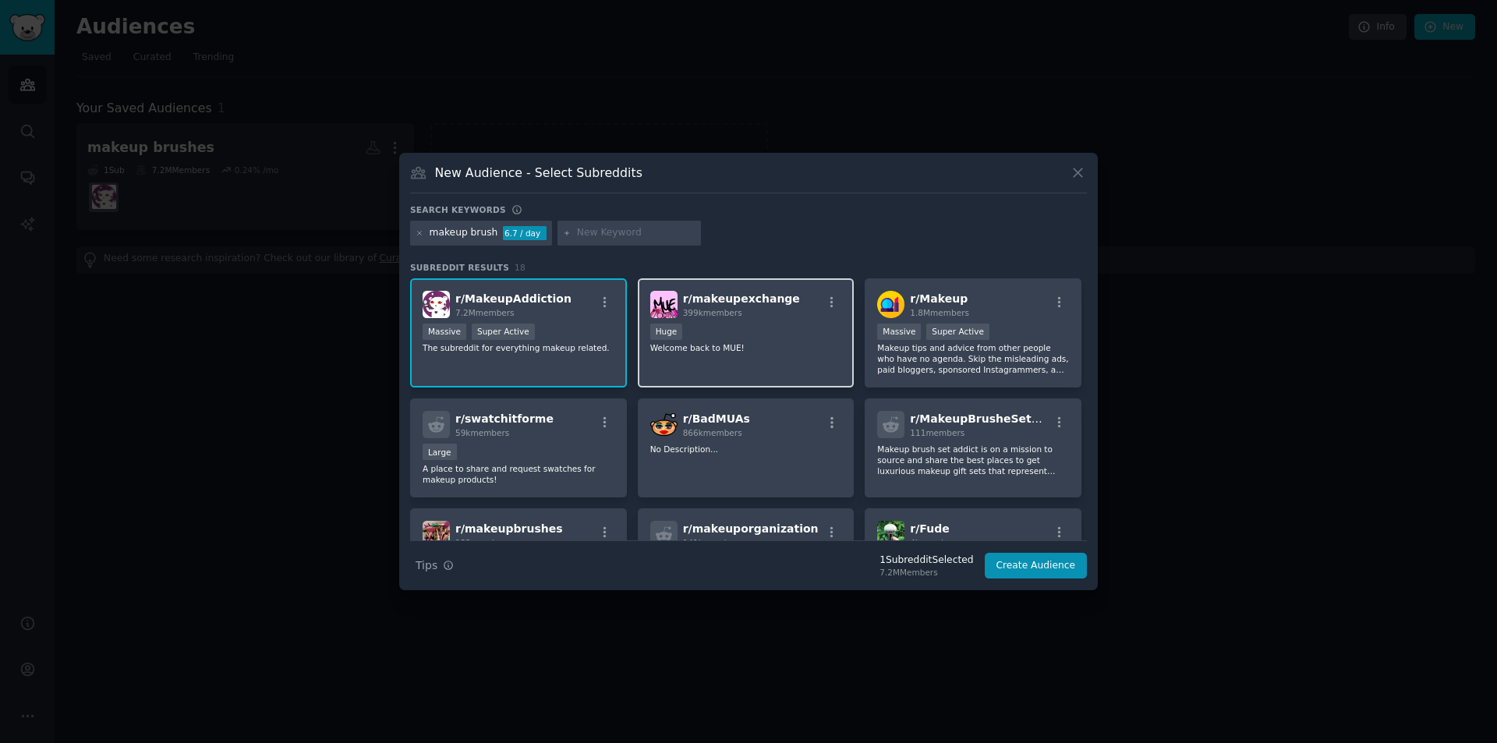
click at [795, 351] on p "Welcome back to MUE!" at bounding box center [746, 347] width 192 height 11
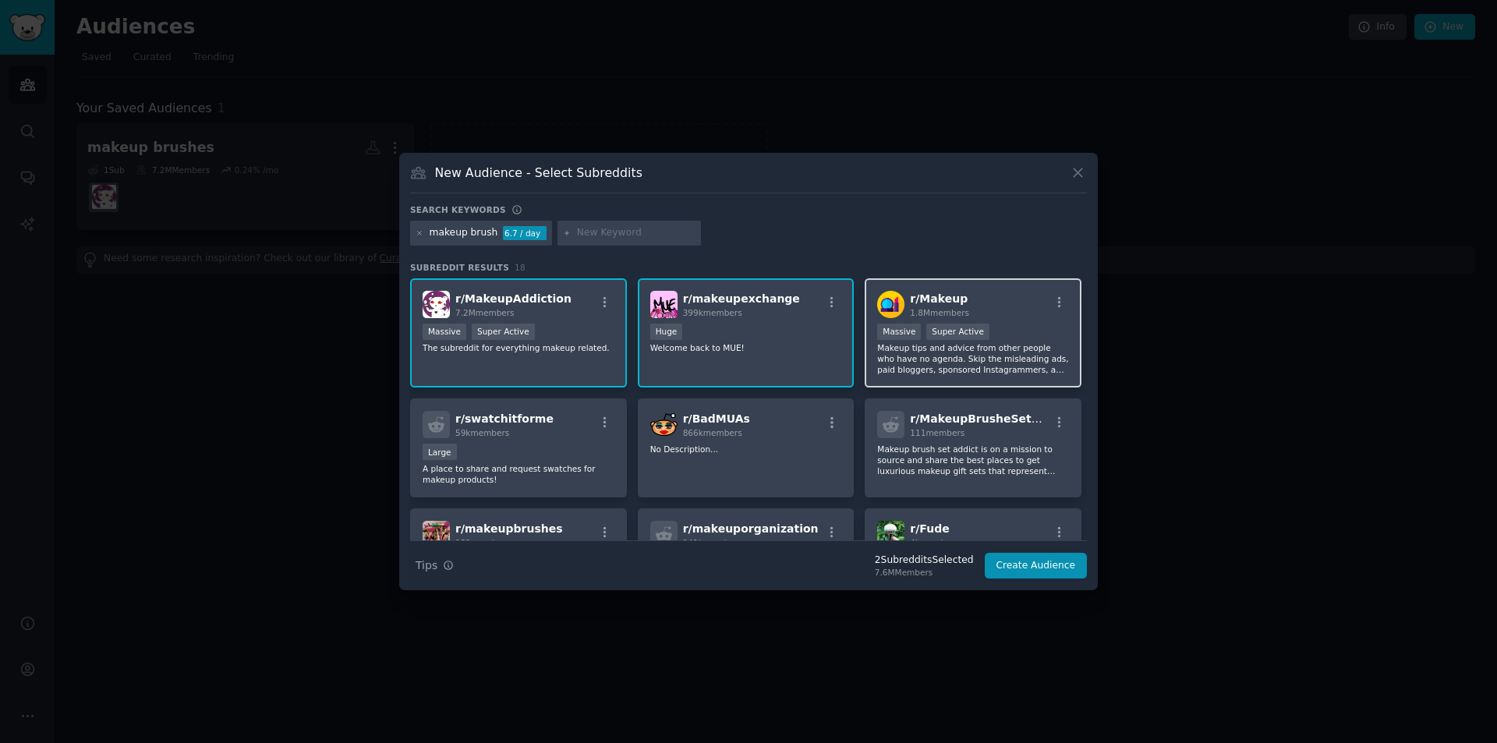
click at [965, 356] on p "Makeup tips and advice from other people who have no agenda. Skip the misleadin…" at bounding box center [973, 358] width 192 height 33
click at [787, 358] on div "r/ makeupexchange 399k members 100,000 - 1,000,000 members Huge Welcome back to…" at bounding box center [746, 333] width 217 height 110
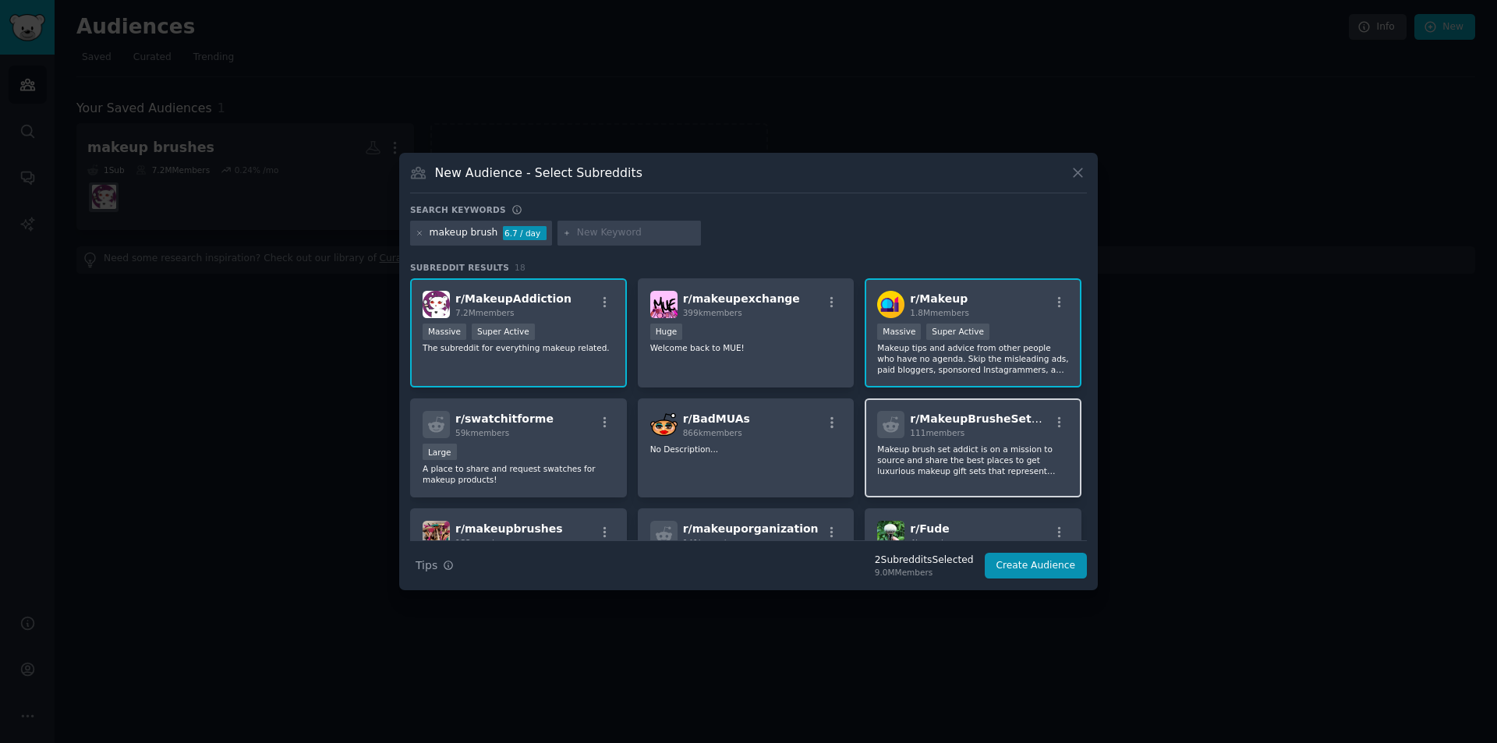
click at [1031, 460] on p "Makeup brush set addict is on a mission to source and share the best places to …" at bounding box center [973, 460] width 192 height 33
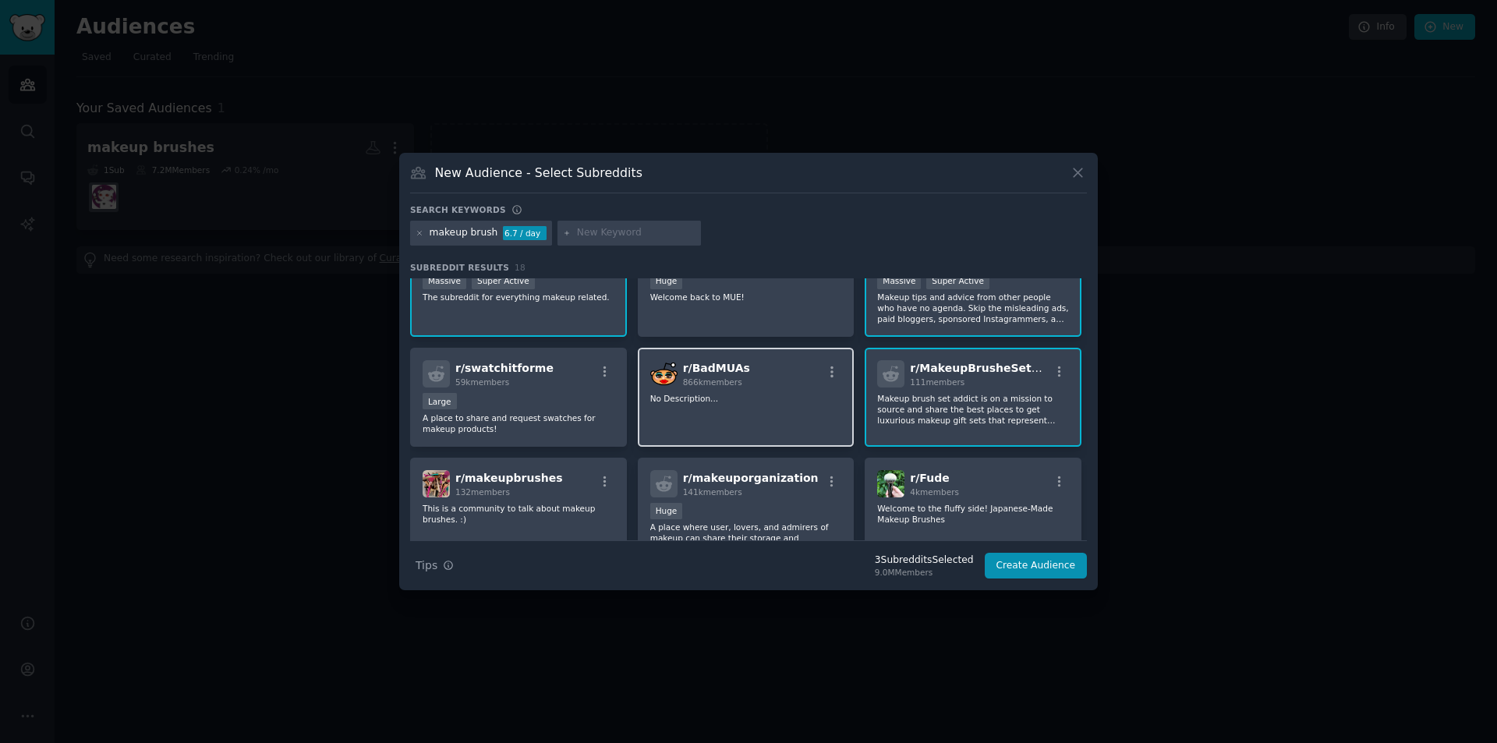
scroll to position [78, 0]
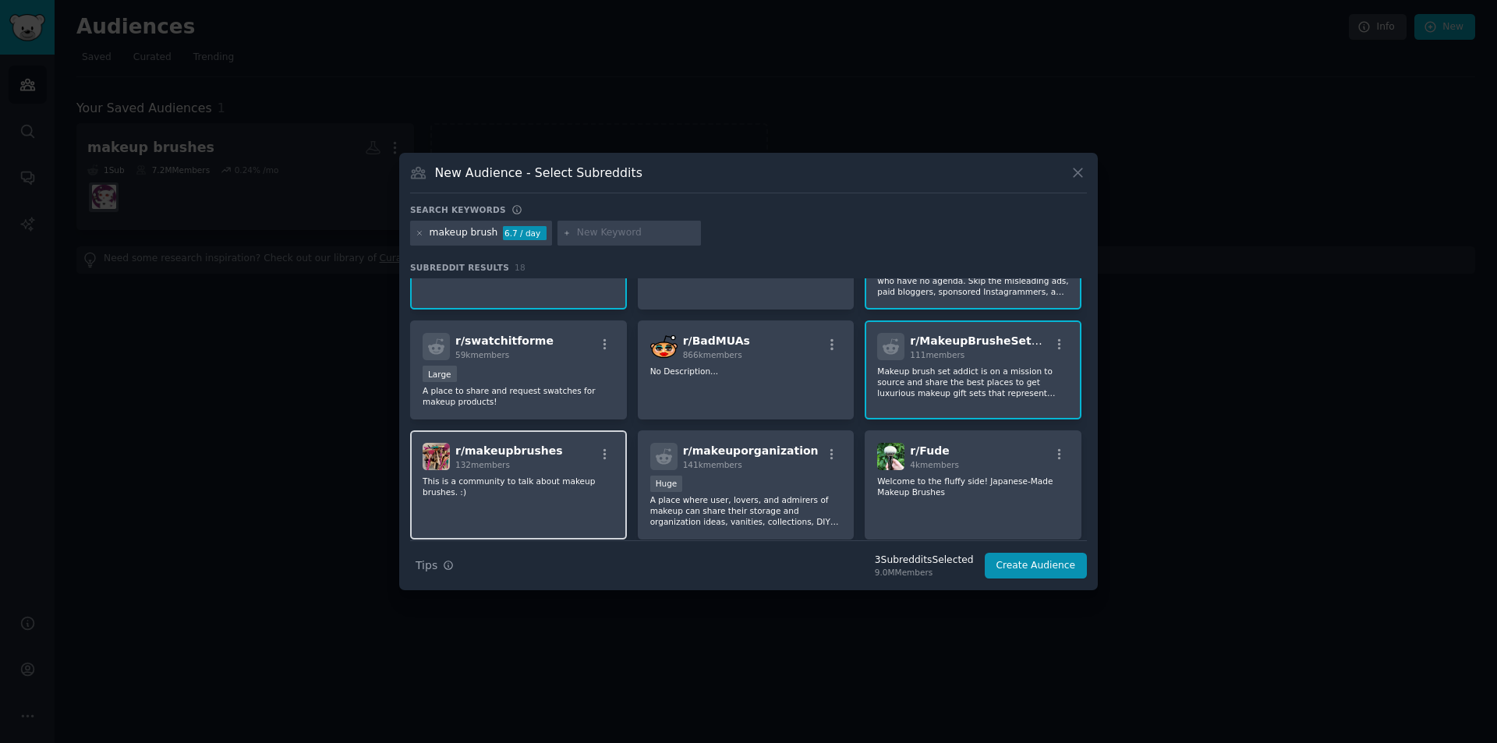
click at [500, 511] on div "r/ makeupbrushes 132 members This is a community to talk about makeup brushes. …" at bounding box center [518, 485] width 217 height 110
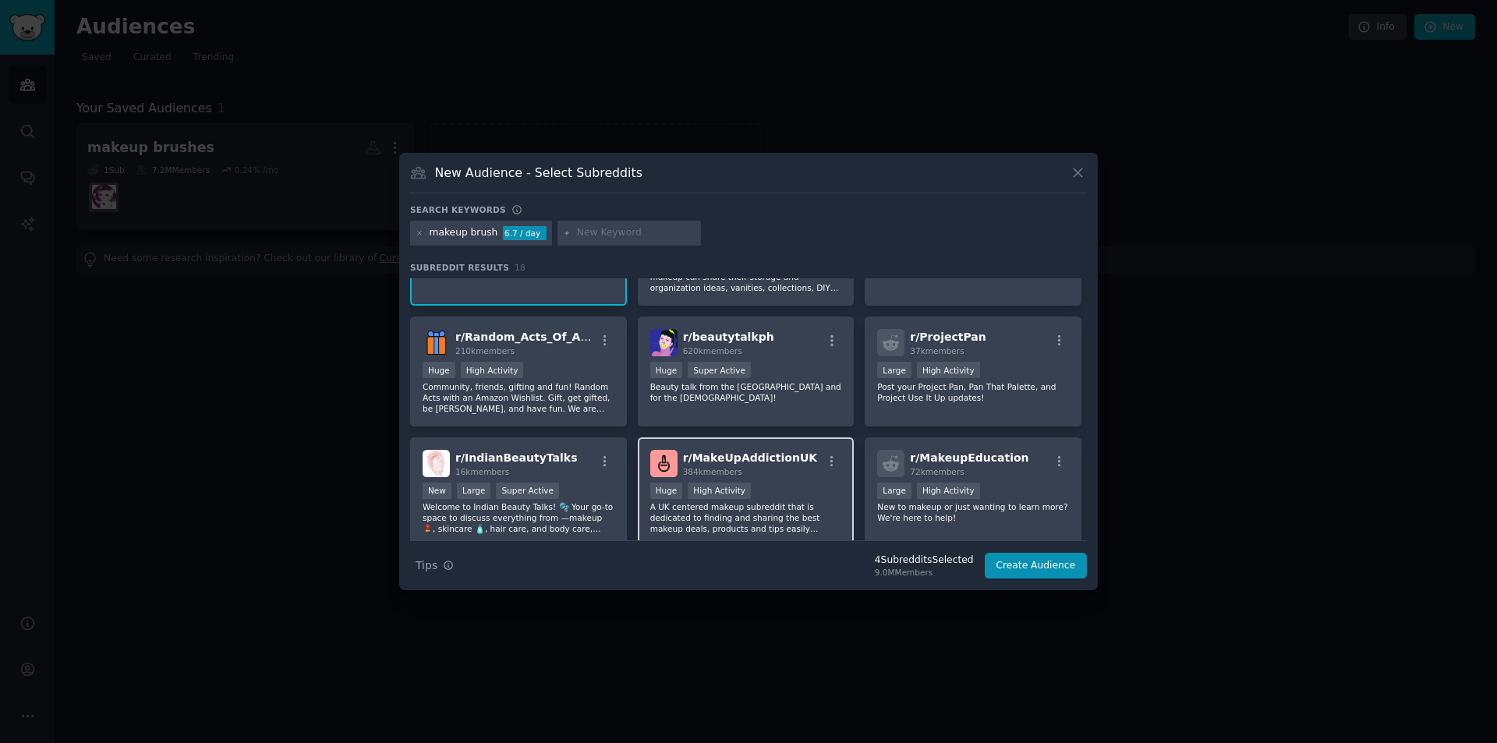
scroll to position [390, 0]
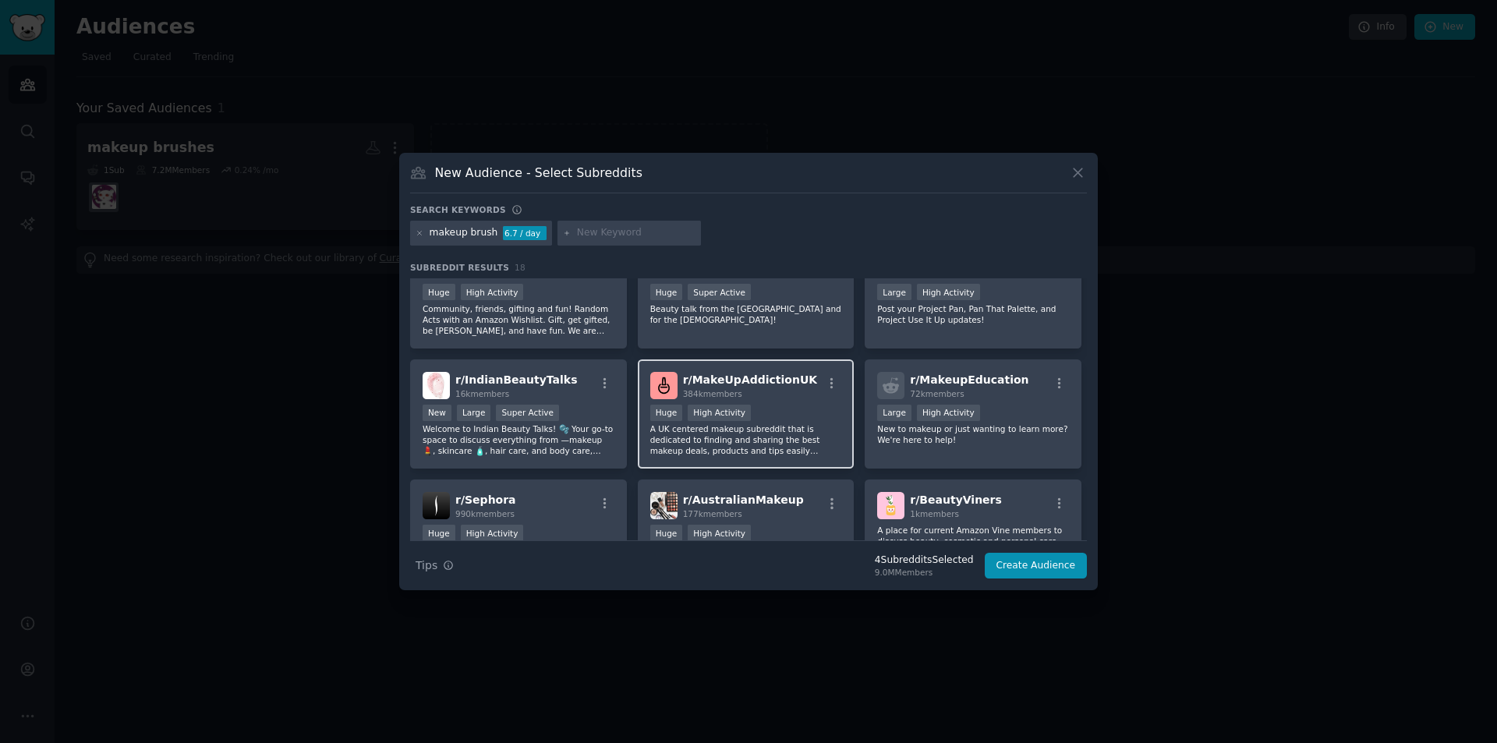
click at [770, 440] on p "A UK centered makeup subreddit that is dedicated to finding and sharing the bes…" at bounding box center [746, 439] width 192 height 33
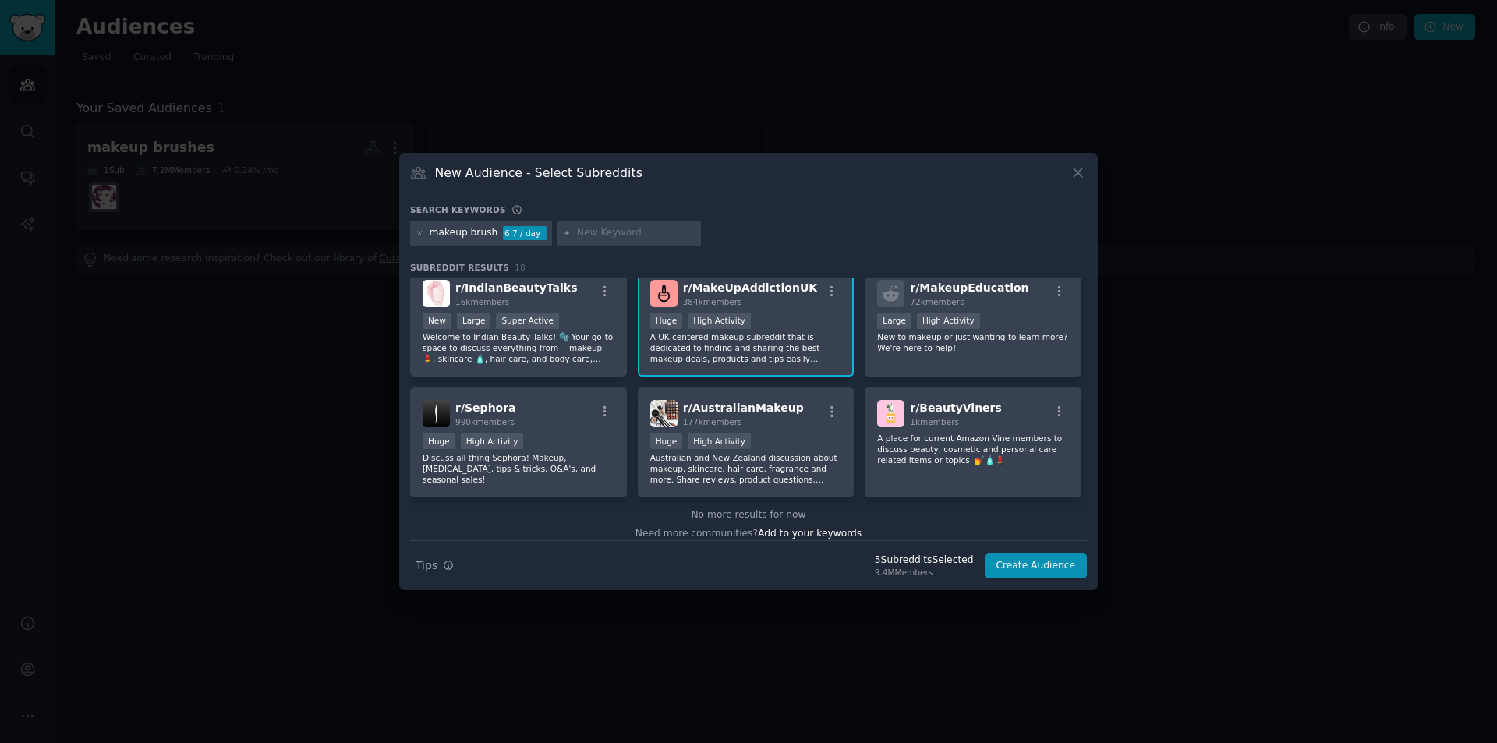
scroll to position [494, 0]
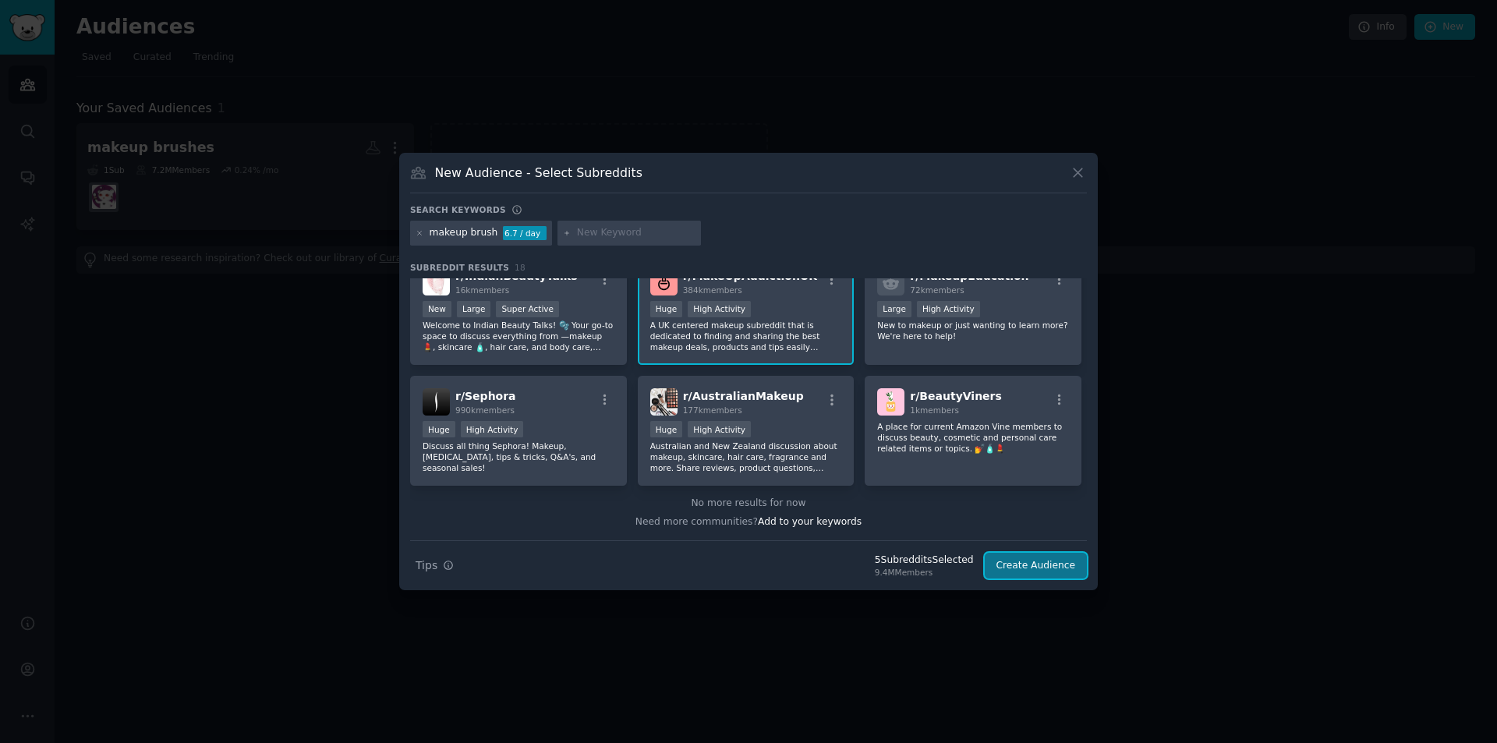
click at [1025, 565] on button "Create Audience" at bounding box center [1036, 566] width 103 height 27
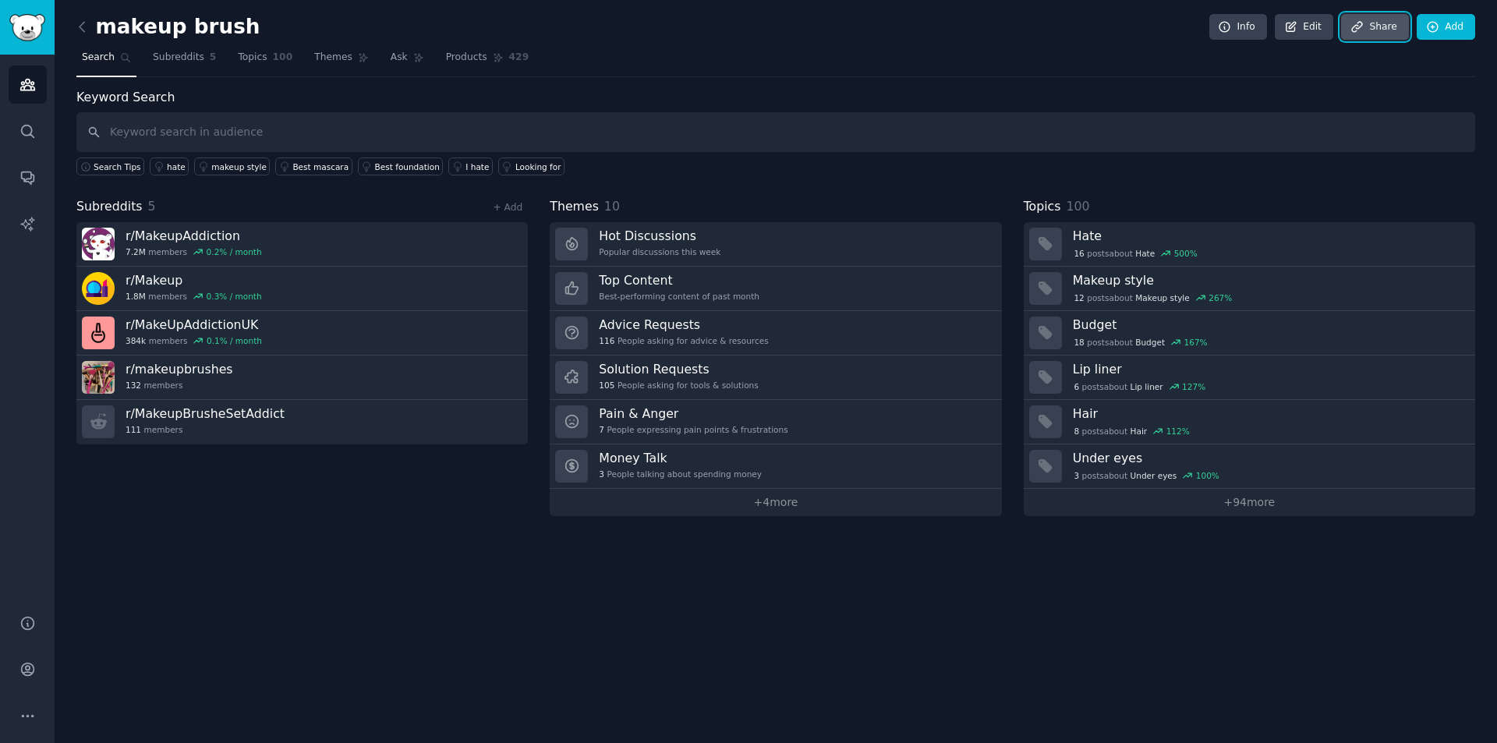
click at [1374, 30] on link "Share" at bounding box center [1374, 27] width 67 height 27
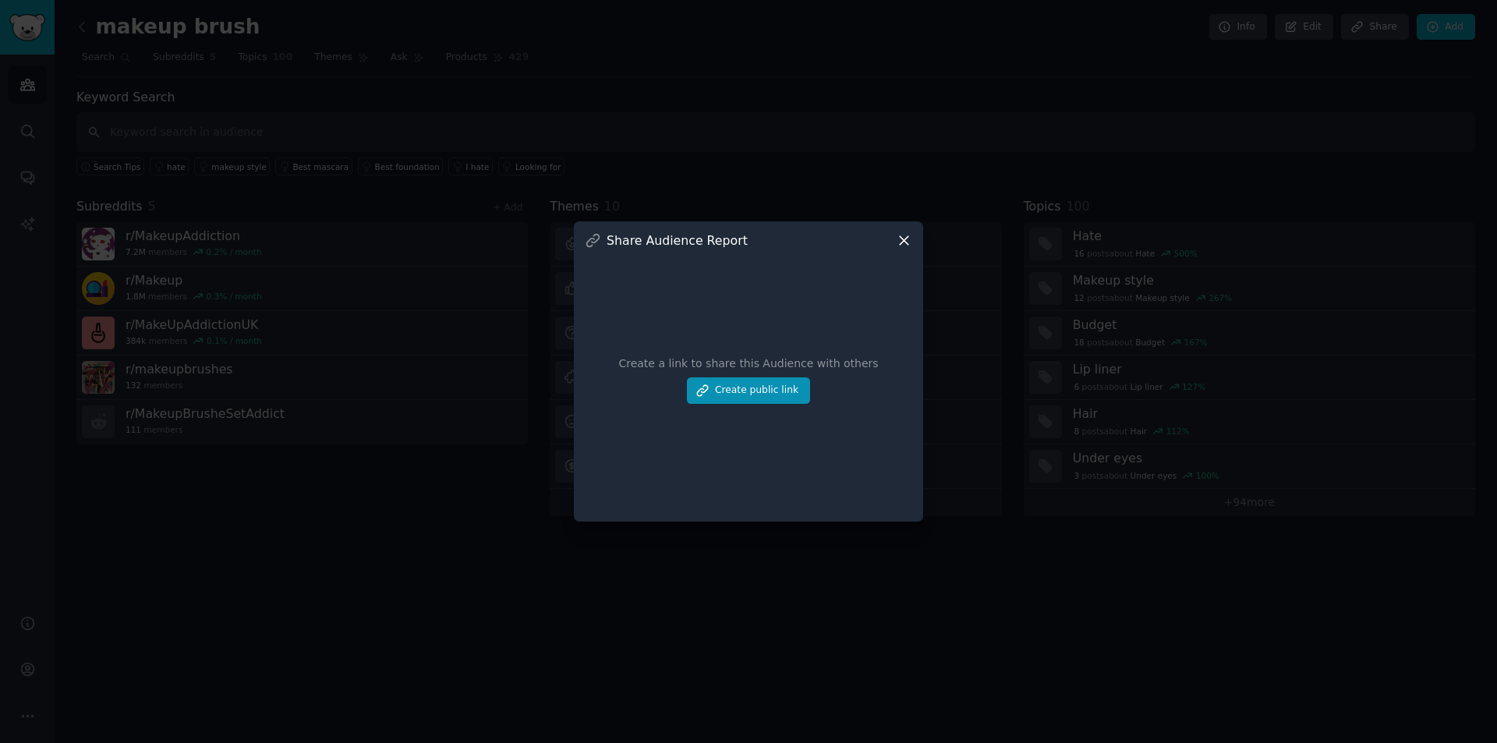
click at [905, 238] on icon at bounding box center [904, 240] width 16 height 16
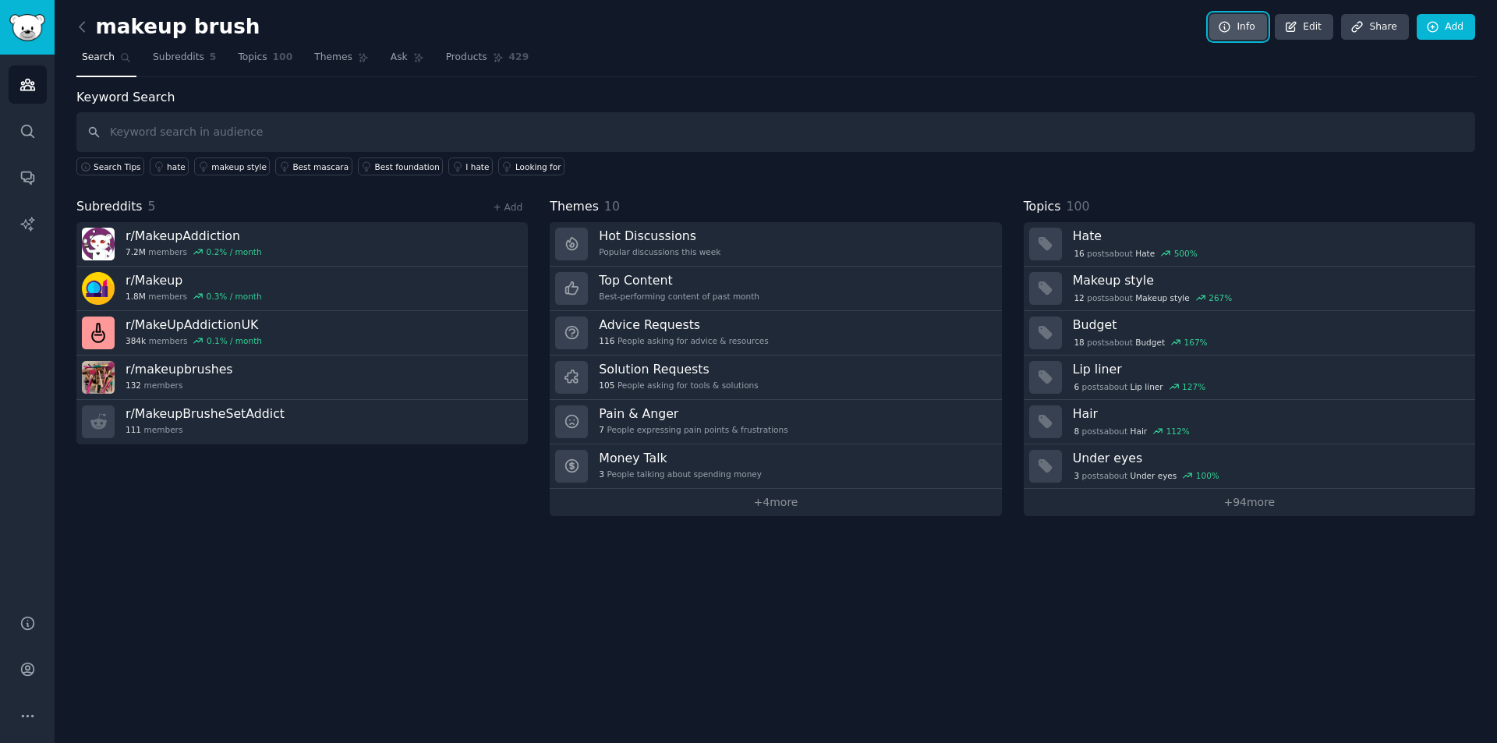
click at [1232, 33] on icon at bounding box center [1225, 27] width 14 height 14
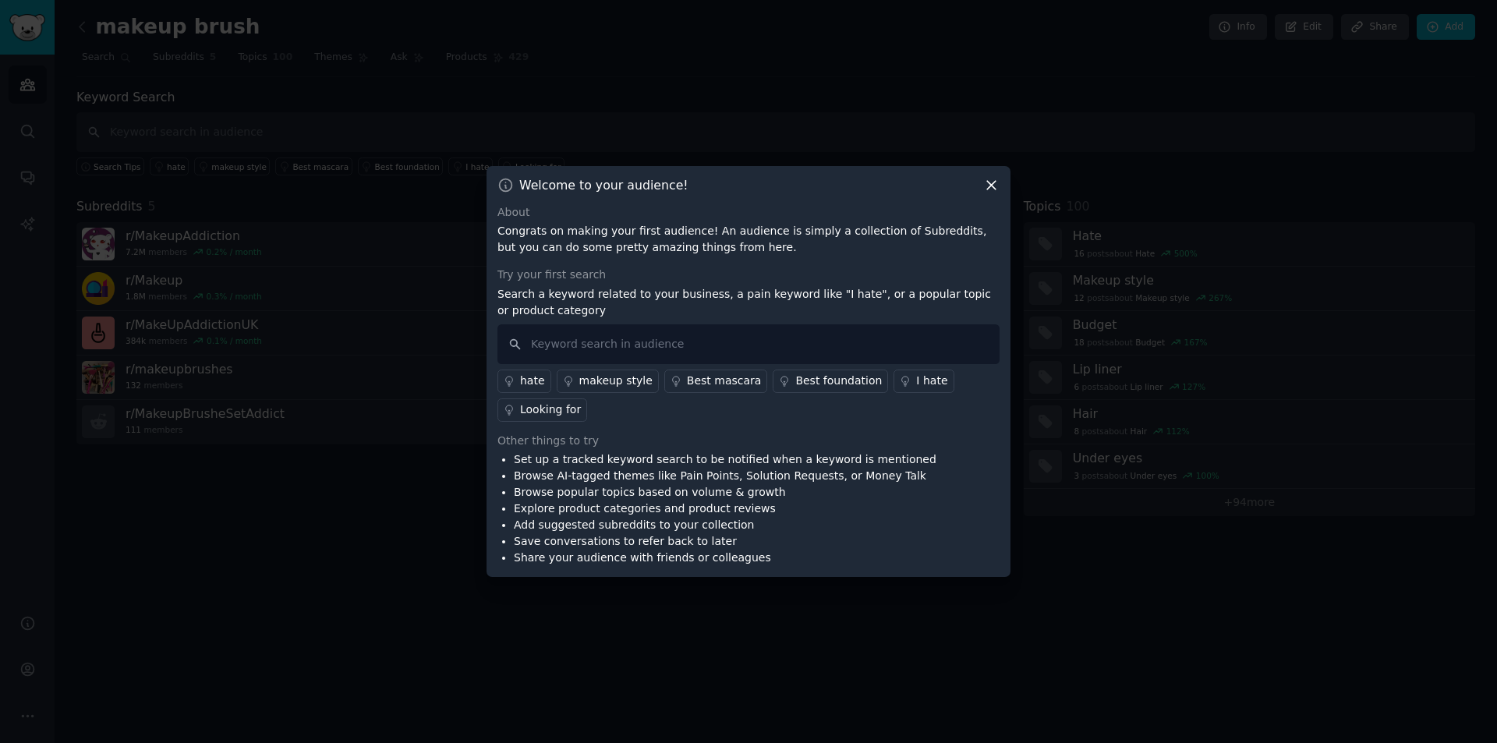
click at [985, 74] on div at bounding box center [748, 371] width 1497 height 743
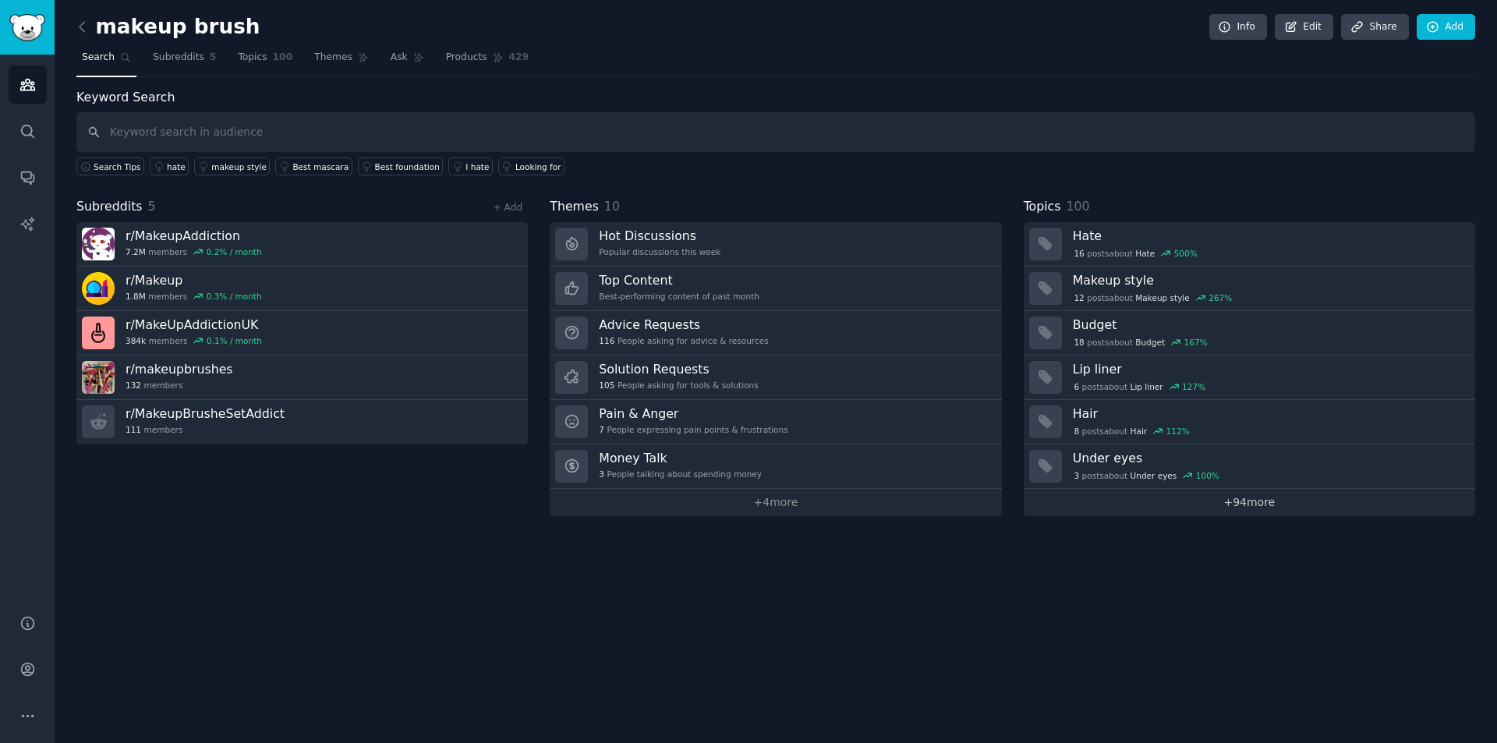
click at [1260, 504] on link "+ 94 more" at bounding box center [1249, 502] width 451 height 27
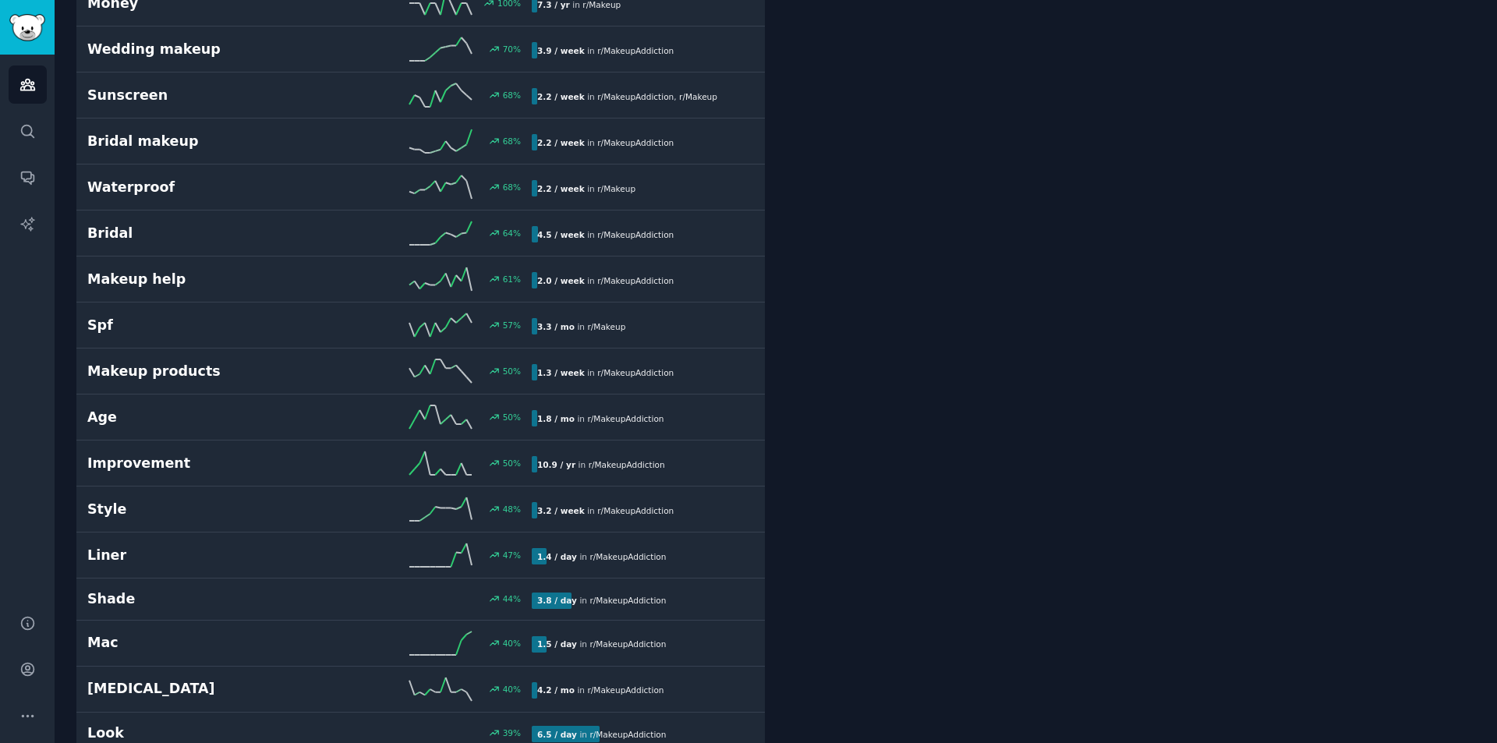
scroll to position [546, 0]
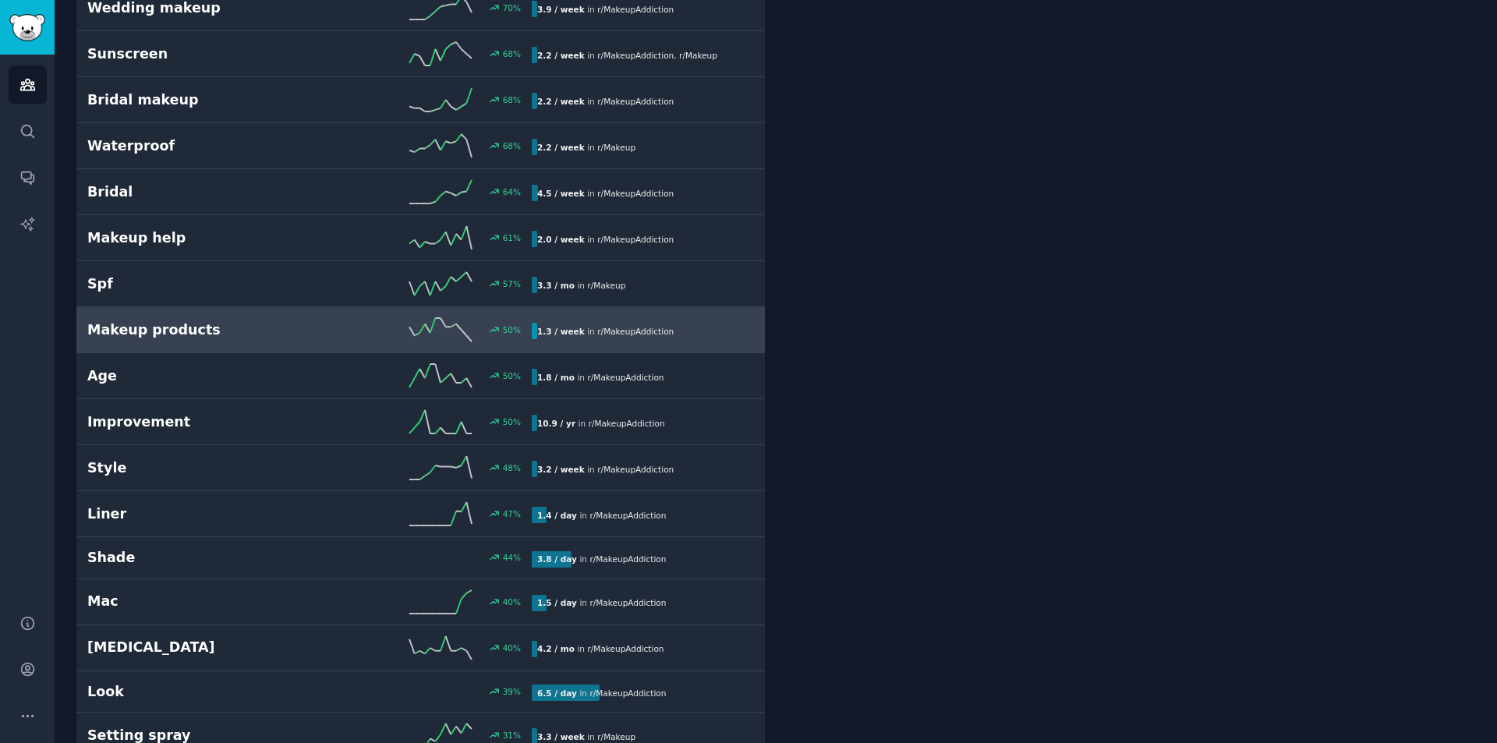
click at [277, 324] on h2 "Makeup products" at bounding box center [198, 329] width 222 height 19
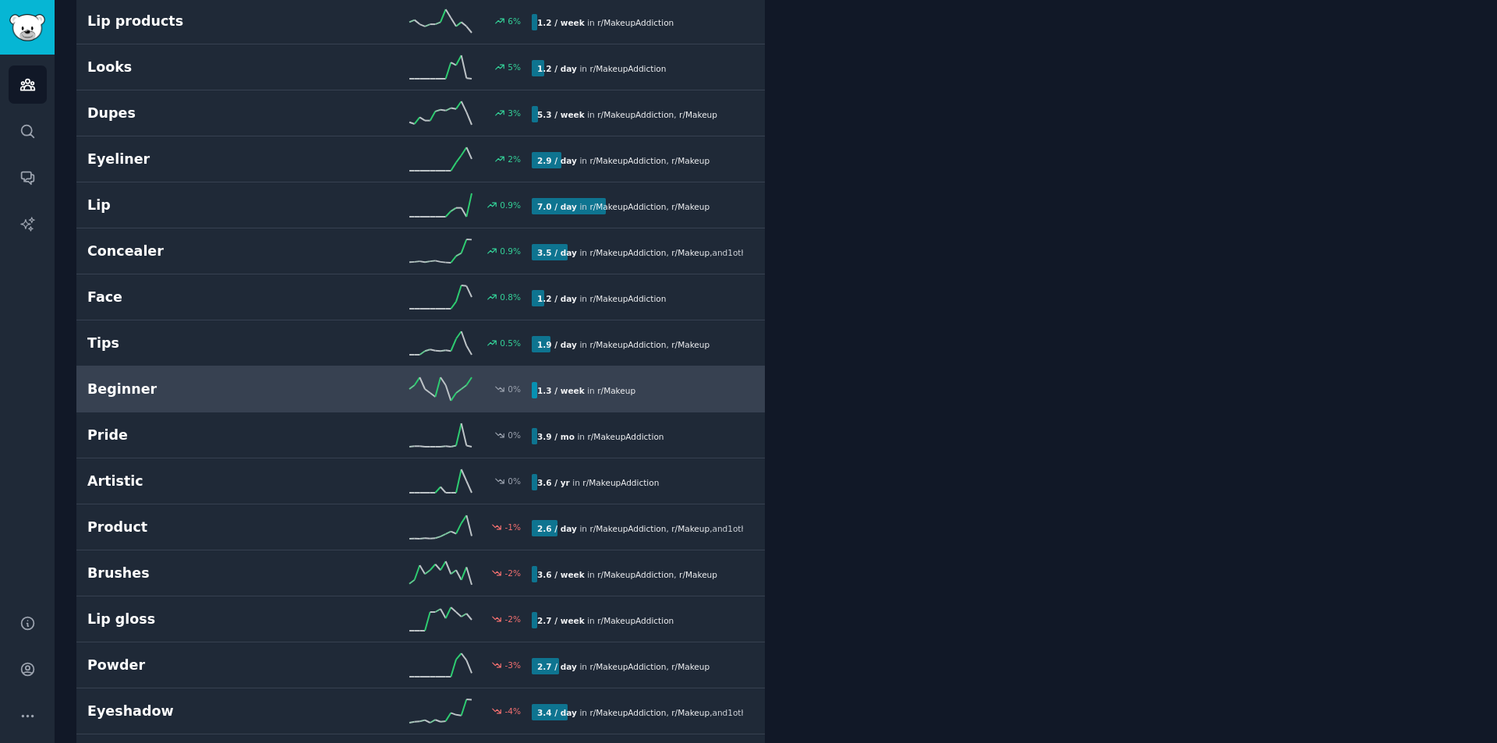
scroll to position [2817, 0]
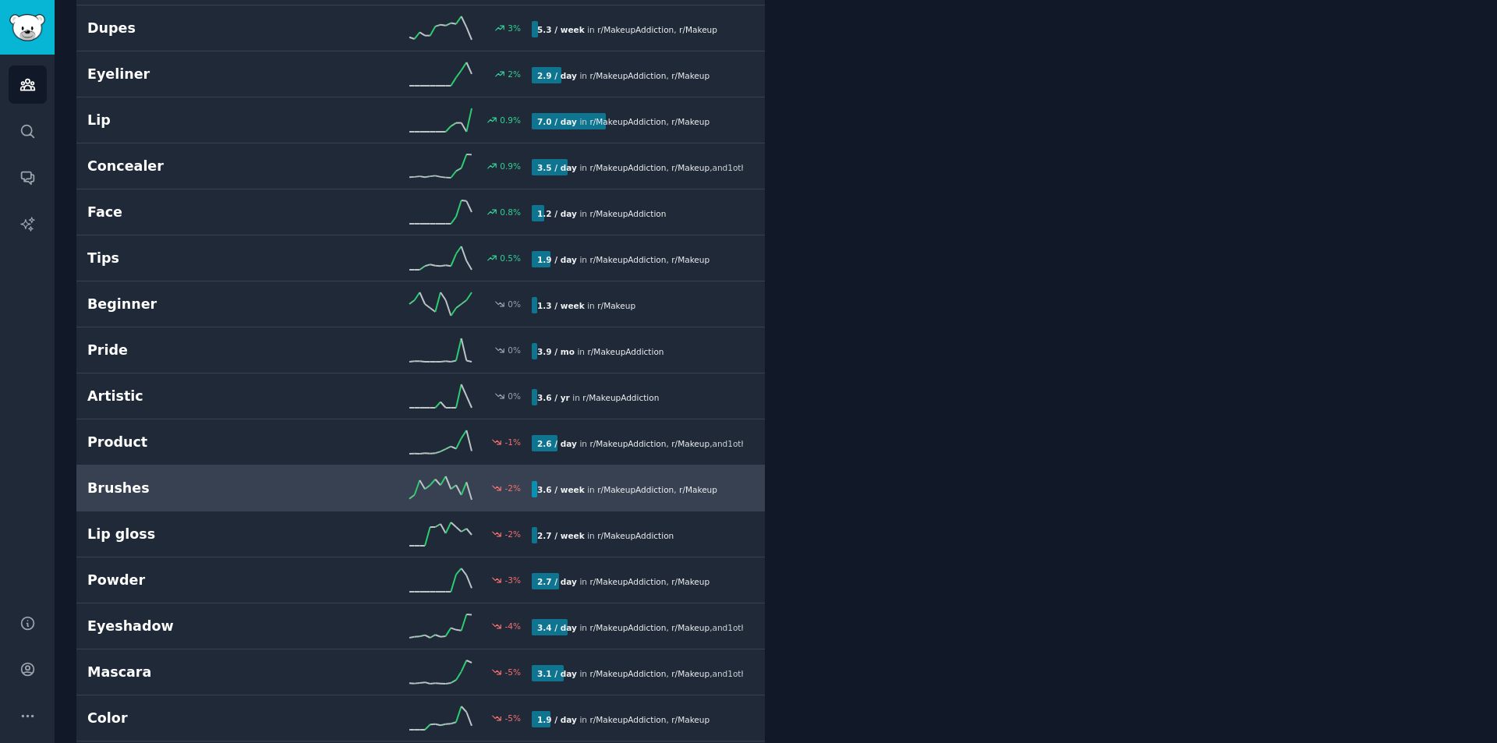
click at [237, 496] on h2 "Brushes" at bounding box center [198, 488] width 222 height 19
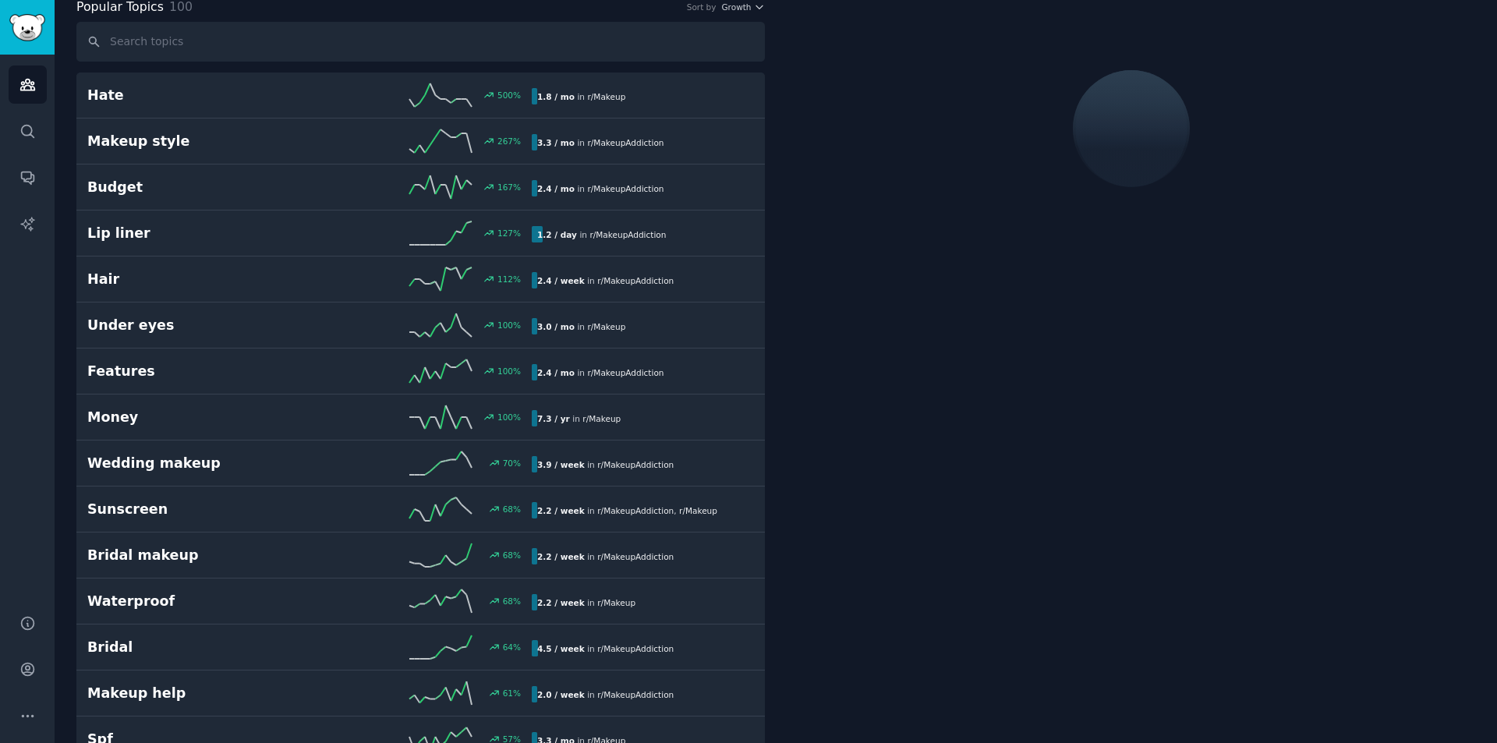
scroll to position [88, 0]
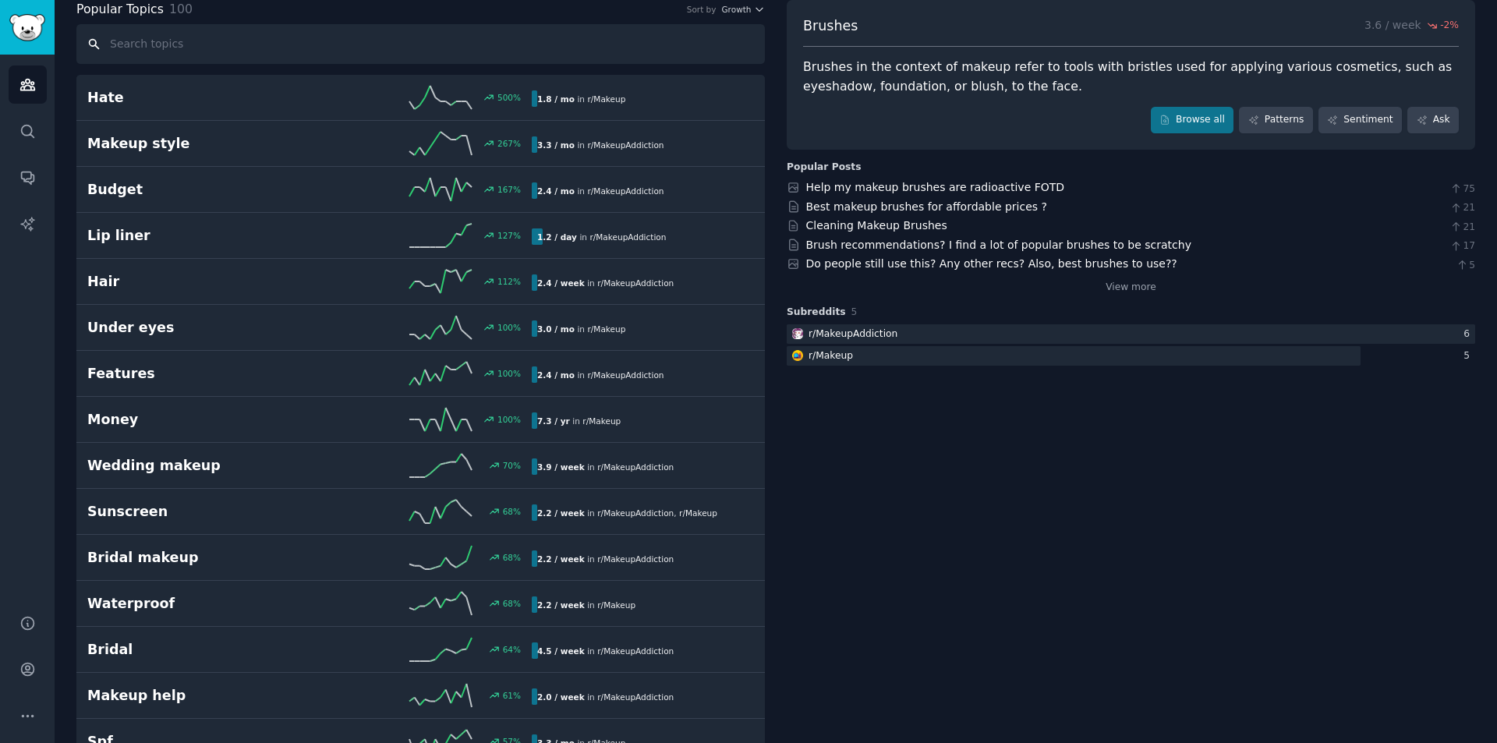
click at [320, 43] on input "text" at bounding box center [420, 44] width 688 height 40
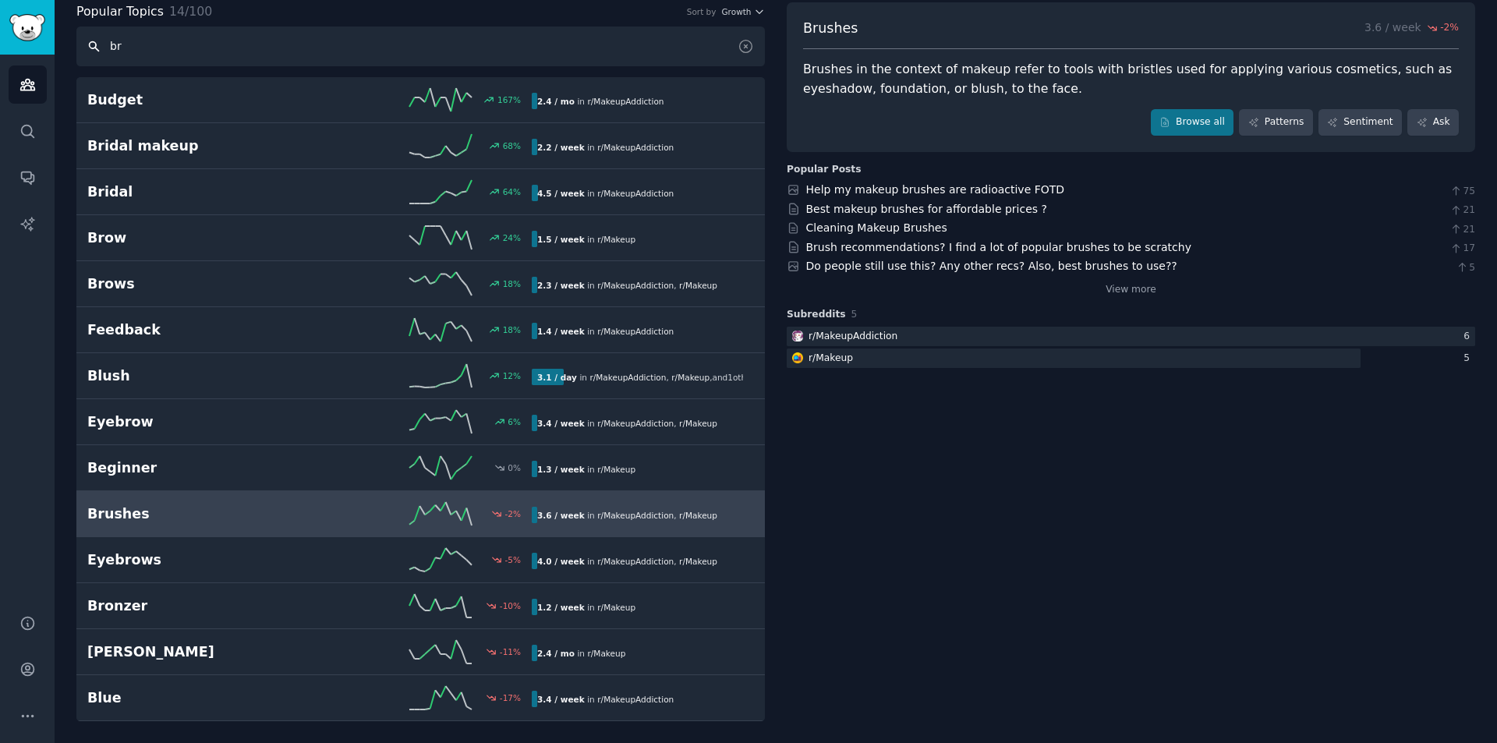
scroll to position [0, 0]
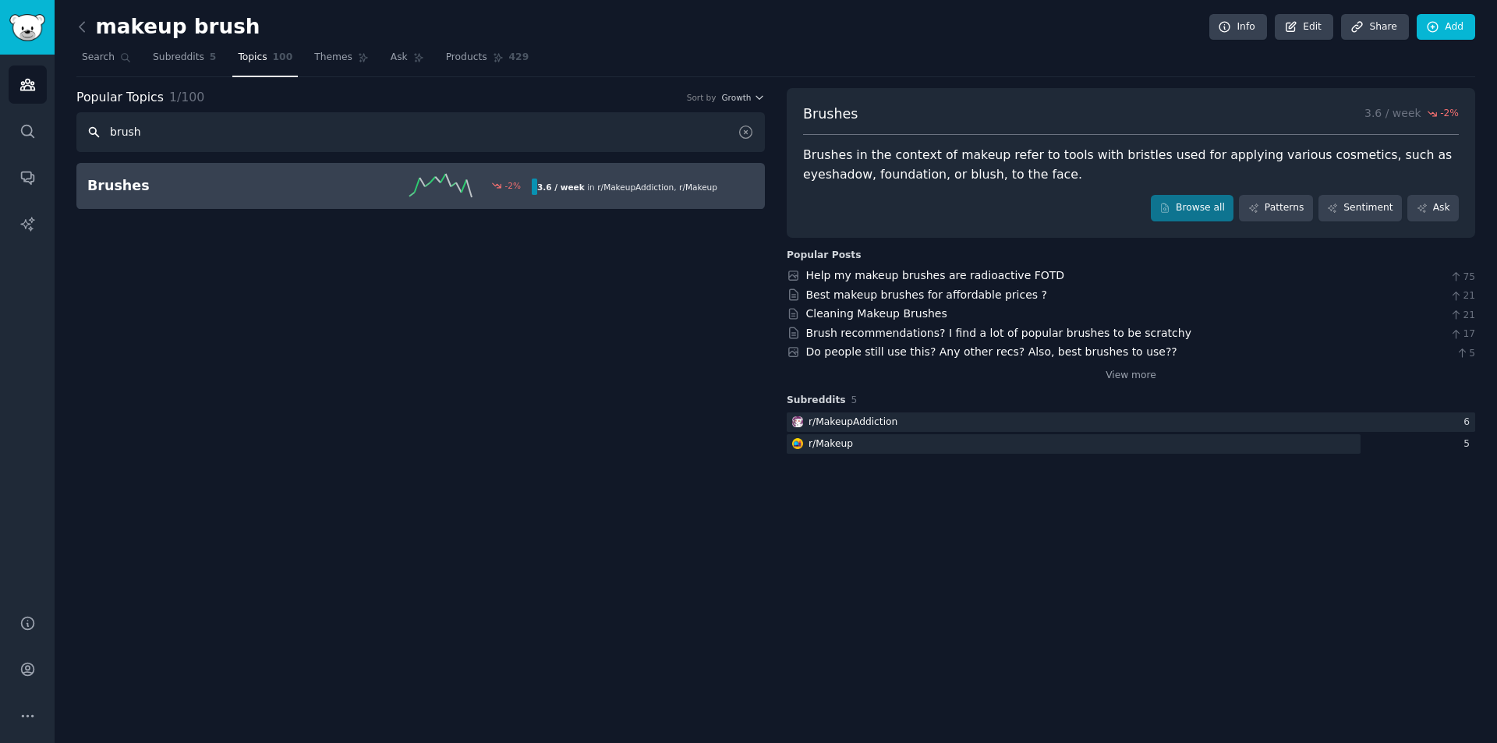
type input "brush"
click at [356, 188] on div "-2 %" at bounding box center [421, 185] width 222 height 23
click at [880, 152] on div "Brushes in the context of makeup refer to tools with bristles used for applying…" at bounding box center [1131, 165] width 656 height 38
click at [1282, 208] on link "Patterns" at bounding box center [1275, 208] width 73 height 27
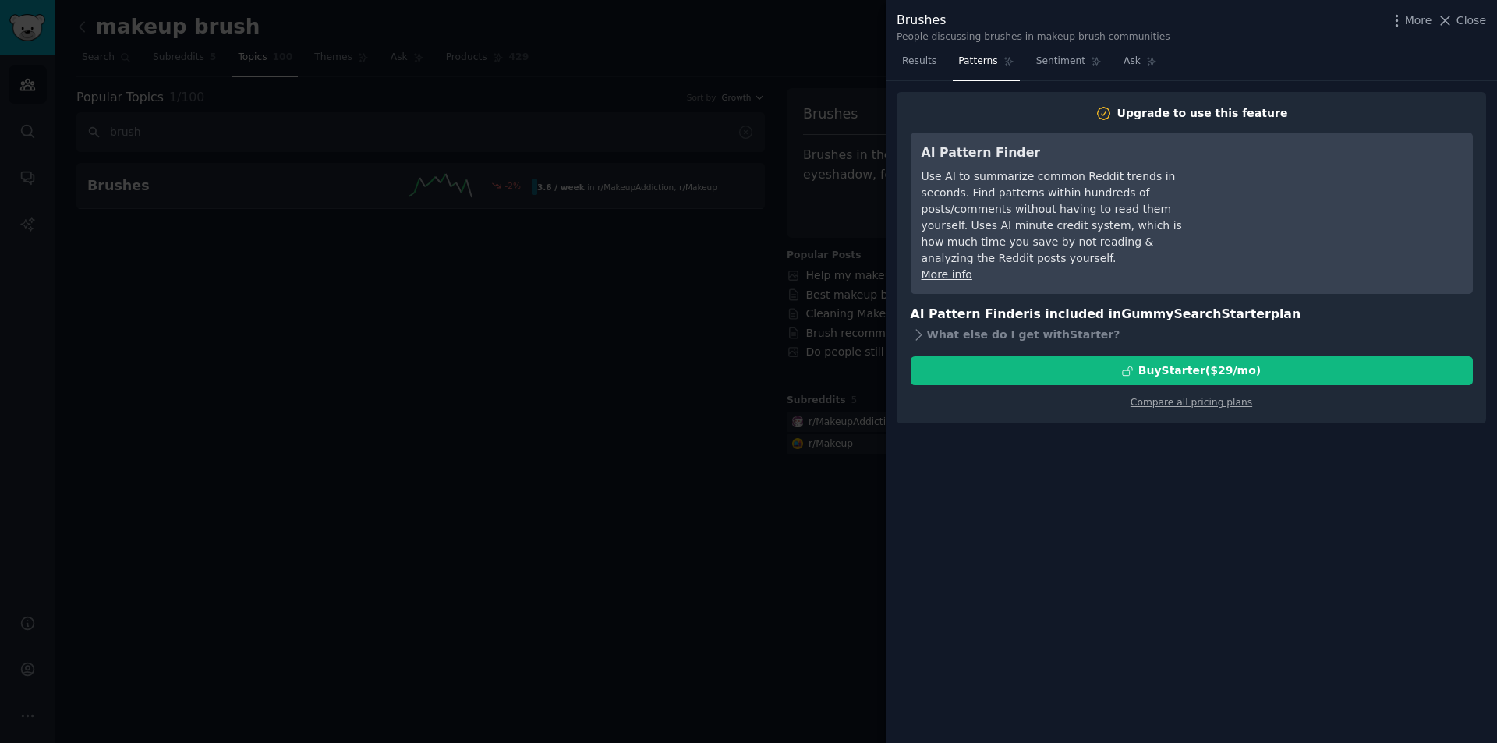
click at [462, 407] on div at bounding box center [748, 371] width 1497 height 743
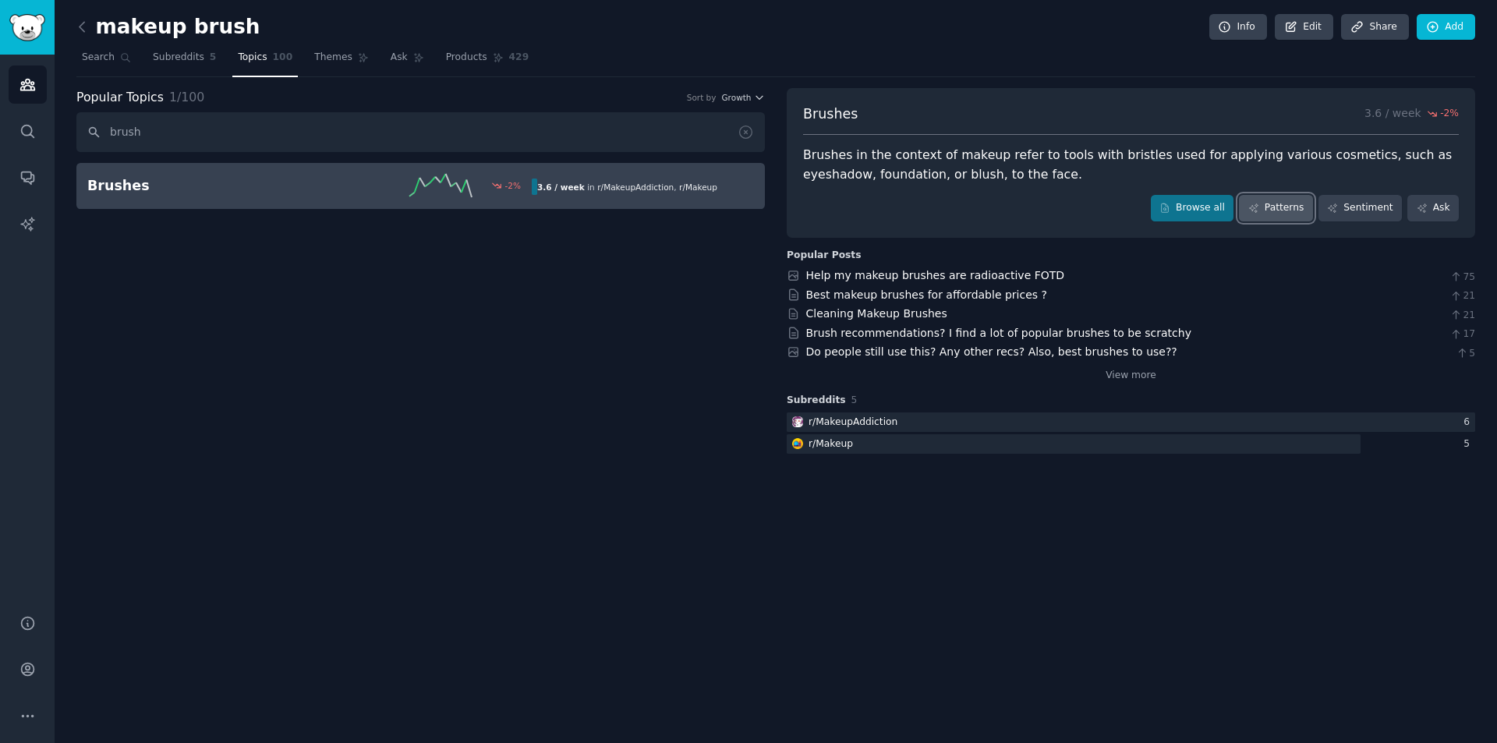
click at [1279, 213] on link "Patterns" at bounding box center [1275, 208] width 73 height 27
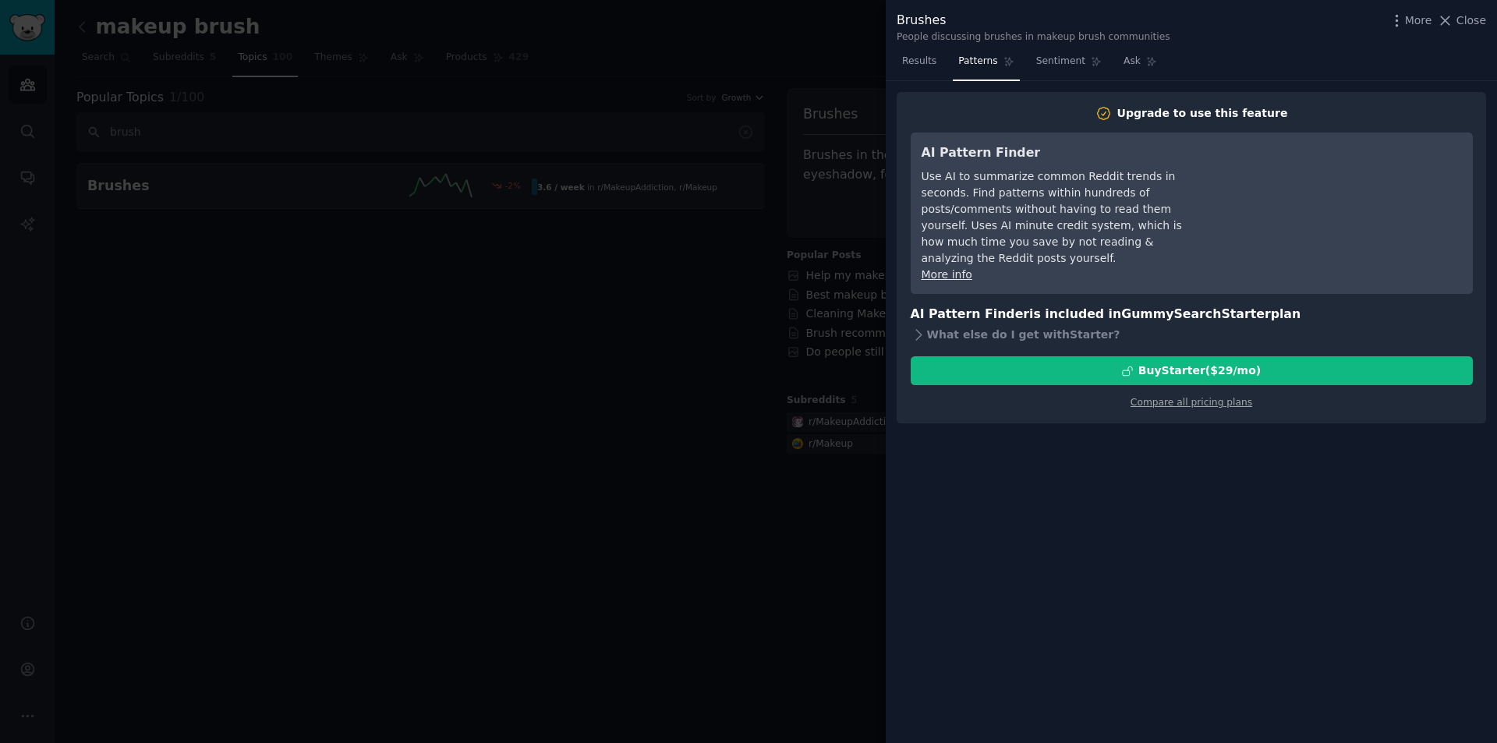
click at [795, 317] on div at bounding box center [748, 371] width 1497 height 743
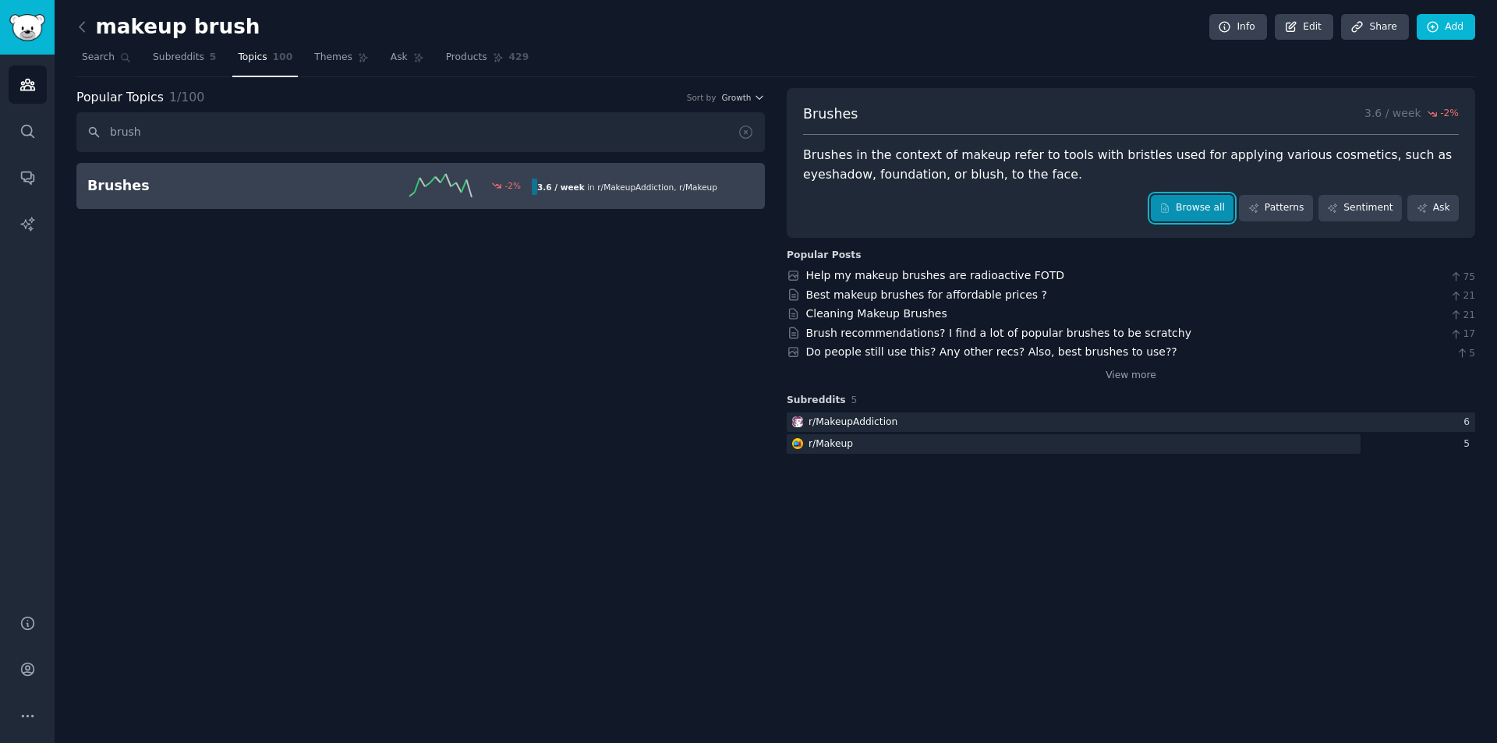
click at [1209, 202] on link "Browse all" at bounding box center [1192, 208] width 83 height 27
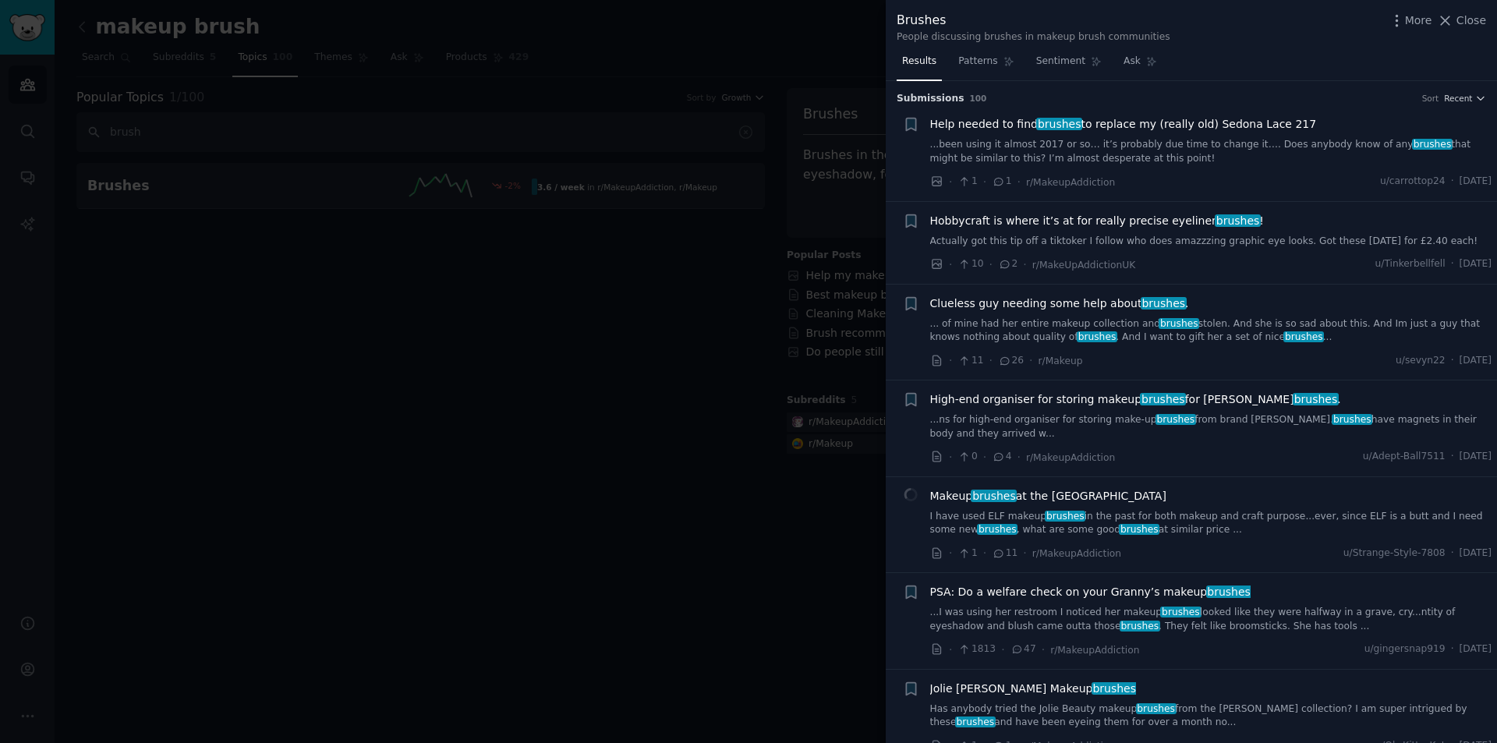
click at [639, 546] on div at bounding box center [748, 371] width 1497 height 743
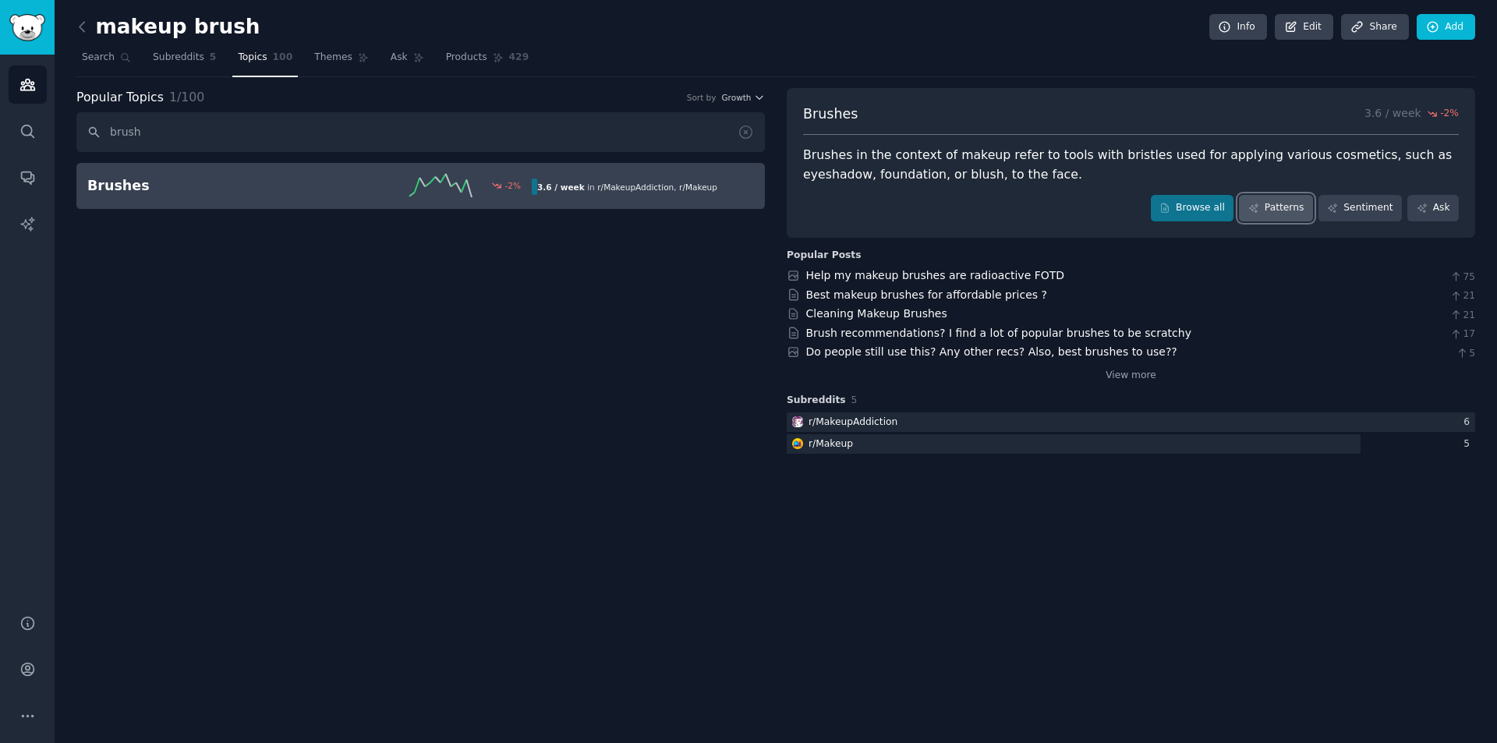
click at [1283, 214] on link "Patterns" at bounding box center [1275, 208] width 73 height 27
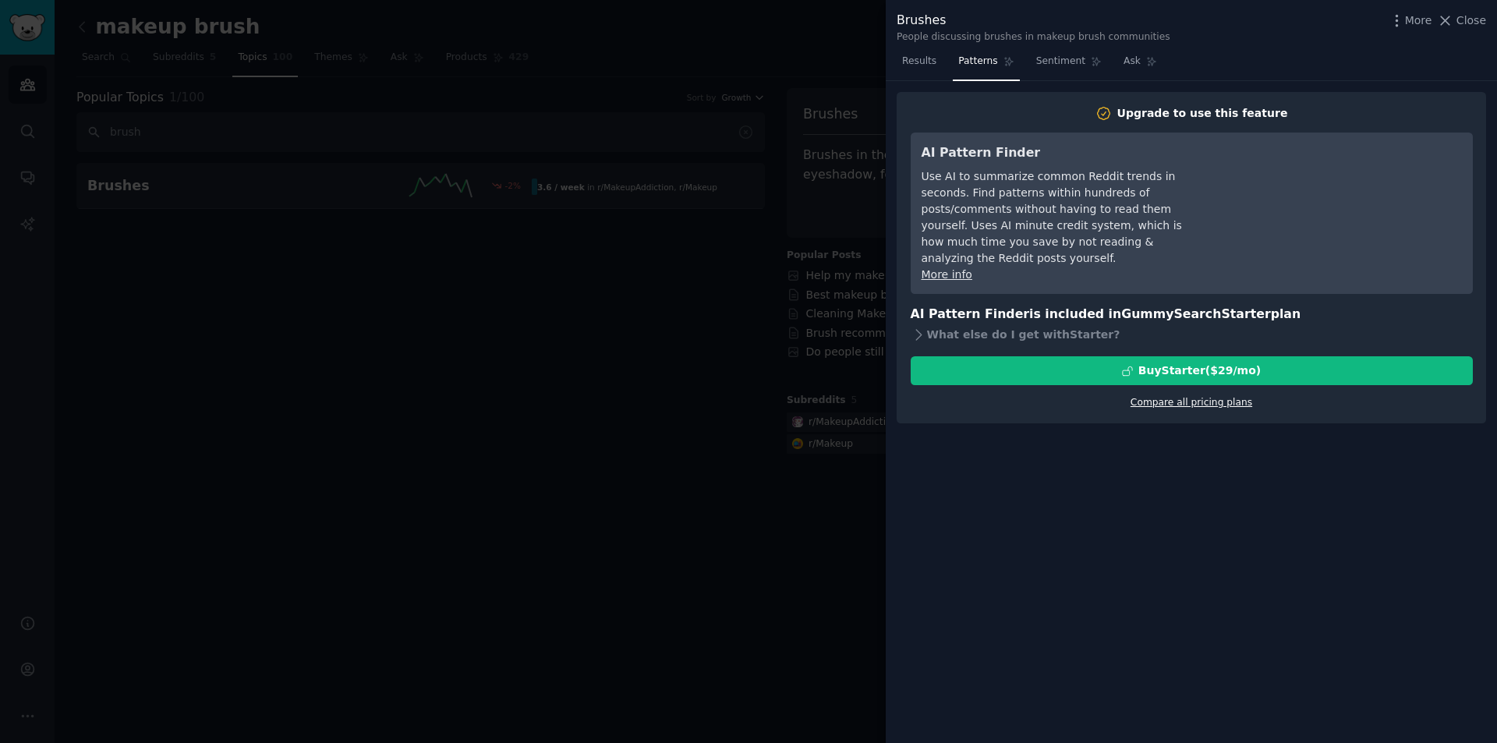
click at [1181, 397] on link "Compare all pricing plans" at bounding box center [1192, 402] width 122 height 11
